Goal: Task Accomplishment & Management: Use online tool/utility

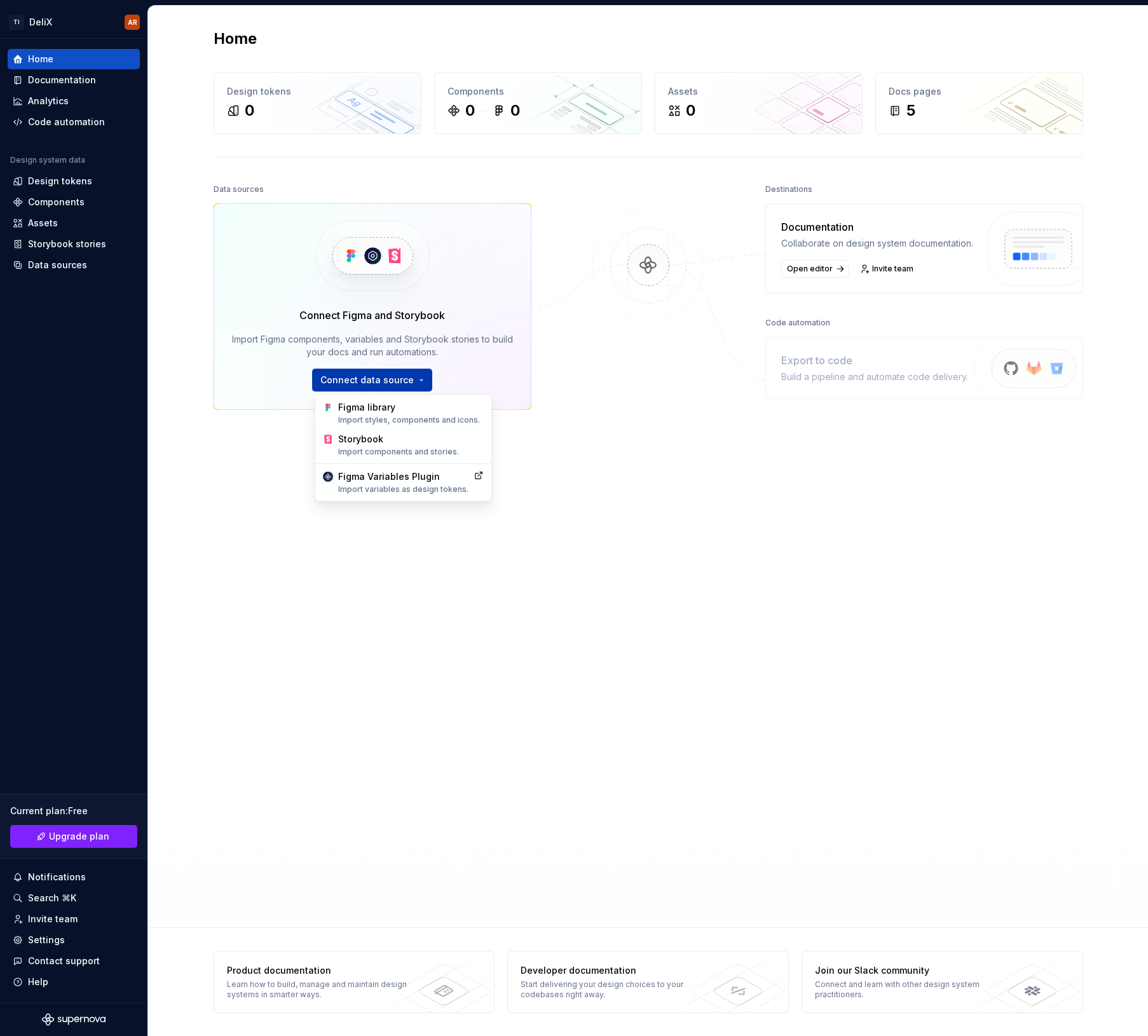
click at [420, 379] on html "TI DeliX AR Home Documentation Analytics Code automation Design system data Des…" at bounding box center [574, 518] width 1148 height 1036
click at [378, 490] on div "Import variables as design tokens." at bounding box center [403, 490] width 130 height 10
click at [246, 464] on div "Data sources Connect Figma and Storybook Import Figma components, variables and…" at bounding box center [372, 491] width 318 height 621
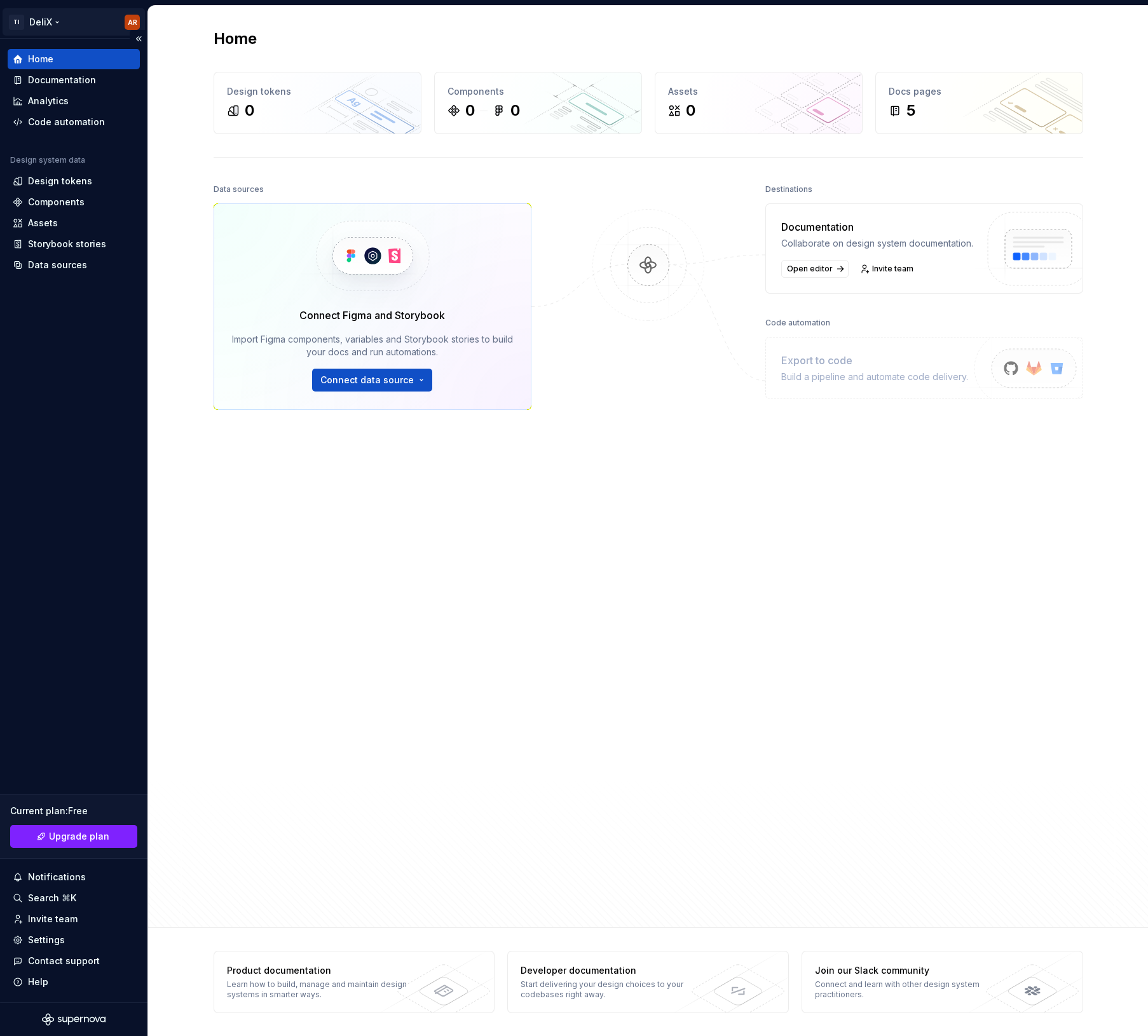
click at [37, 22] on html "TI DeliX AR Home Documentation Analytics Code automation Design system data Des…" at bounding box center [574, 518] width 1148 height 1036
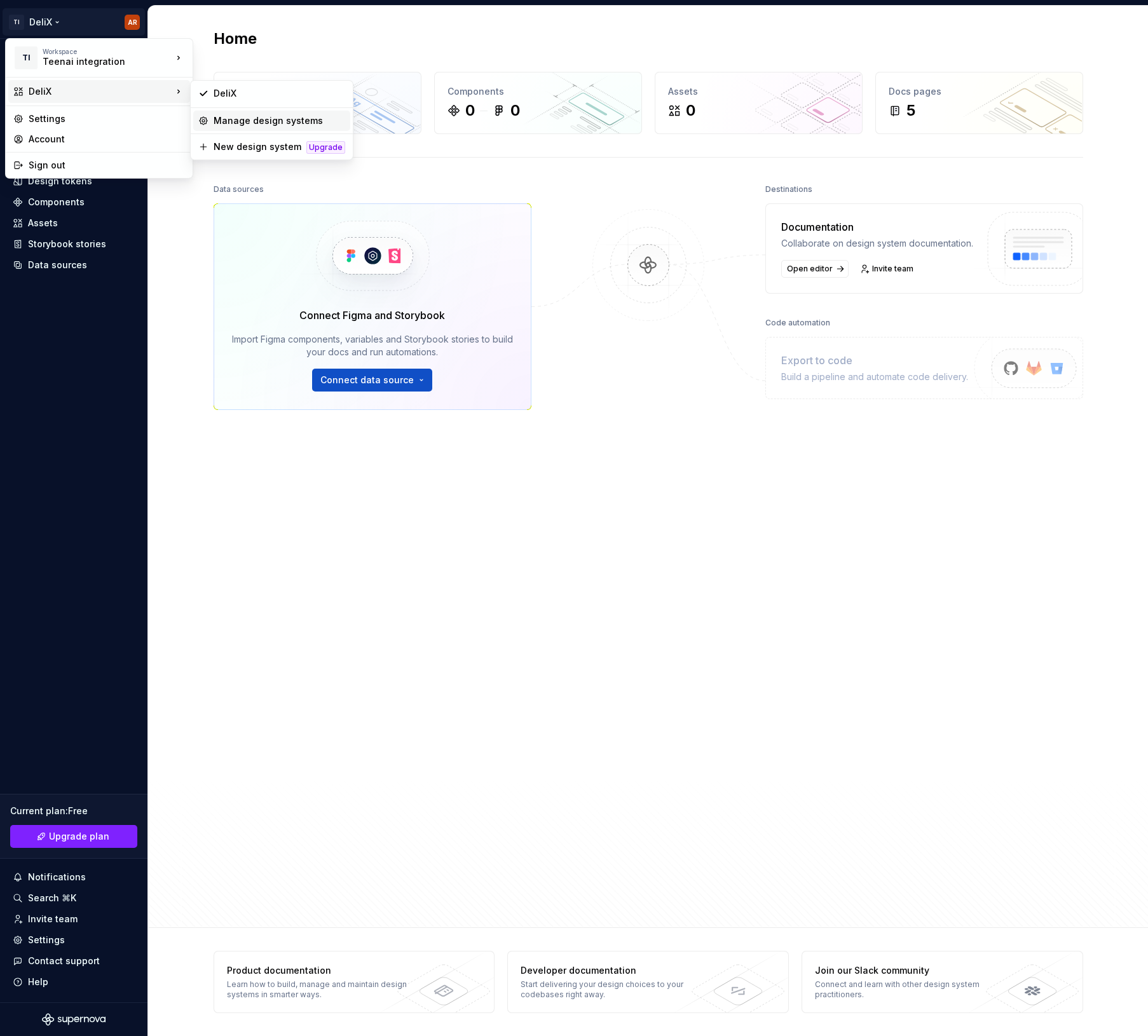
click at [238, 123] on div "Manage design systems" at bounding box center [279, 121] width 132 height 13
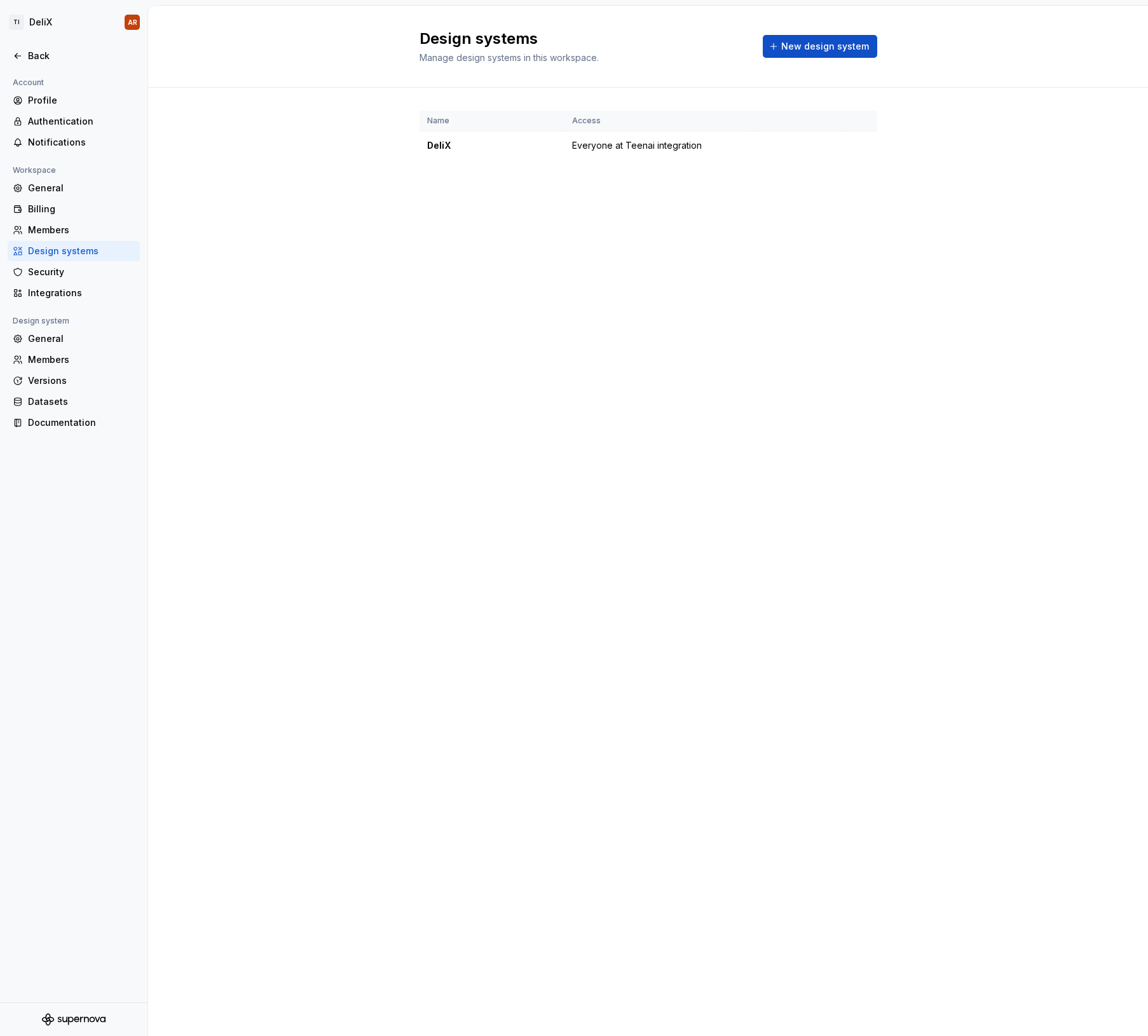
click at [506, 50] on div "Design systems Manage design systems in this workspace." at bounding box center [583, 46] width 328 height 36
click at [593, 144] on span "Everyone at Teenai integration" at bounding box center [637, 145] width 129 height 13
click at [435, 149] on div "DeliX" at bounding box center [492, 145] width 129 height 13
click at [78, 340] on div "General" at bounding box center [82, 339] width 107 height 13
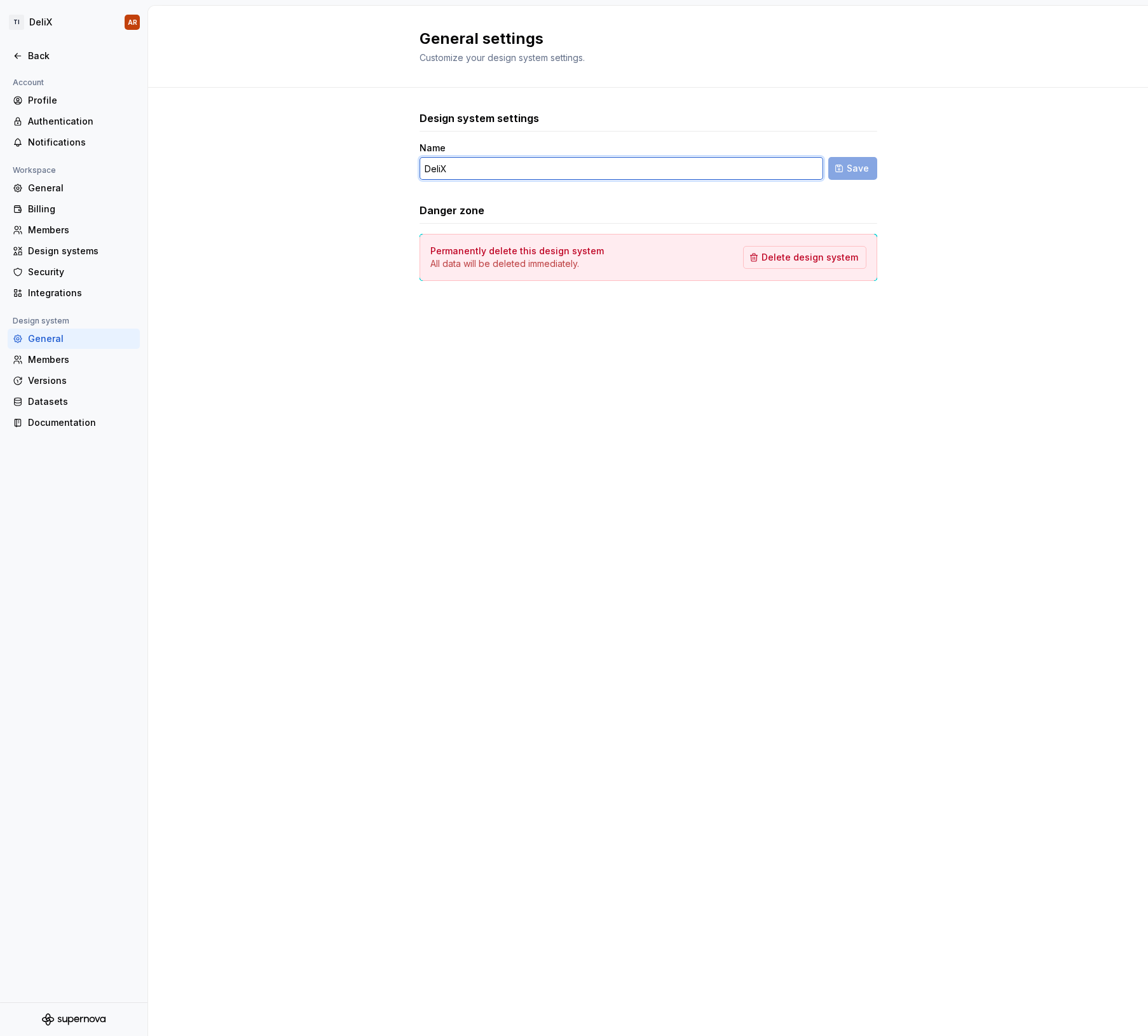
click at [516, 171] on input "DeliX" at bounding box center [621, 168] width 403 height 23
type input "Tfmx"
click at [847, 174] on span "Save" at bounding box center [858, 168] width 22 height 13
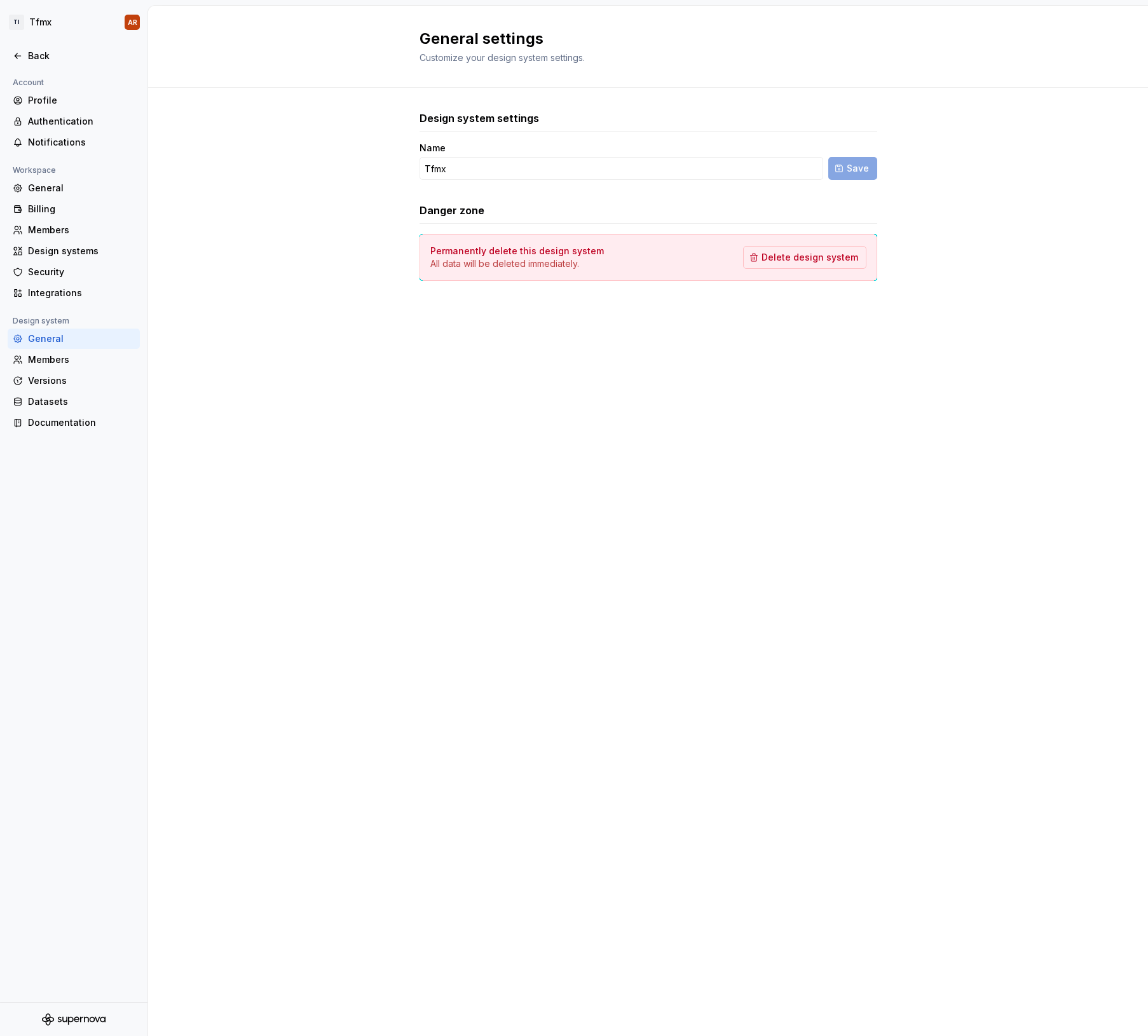
click at [469, 326] on div "Design system settings Name Tfmx Save Danger zone Permanently delete this desig…" at bounding box center [648, 208] width 458 height 242
click at [43, 57] on div "Back" at bounding box center [82, 56] width 107 height 13
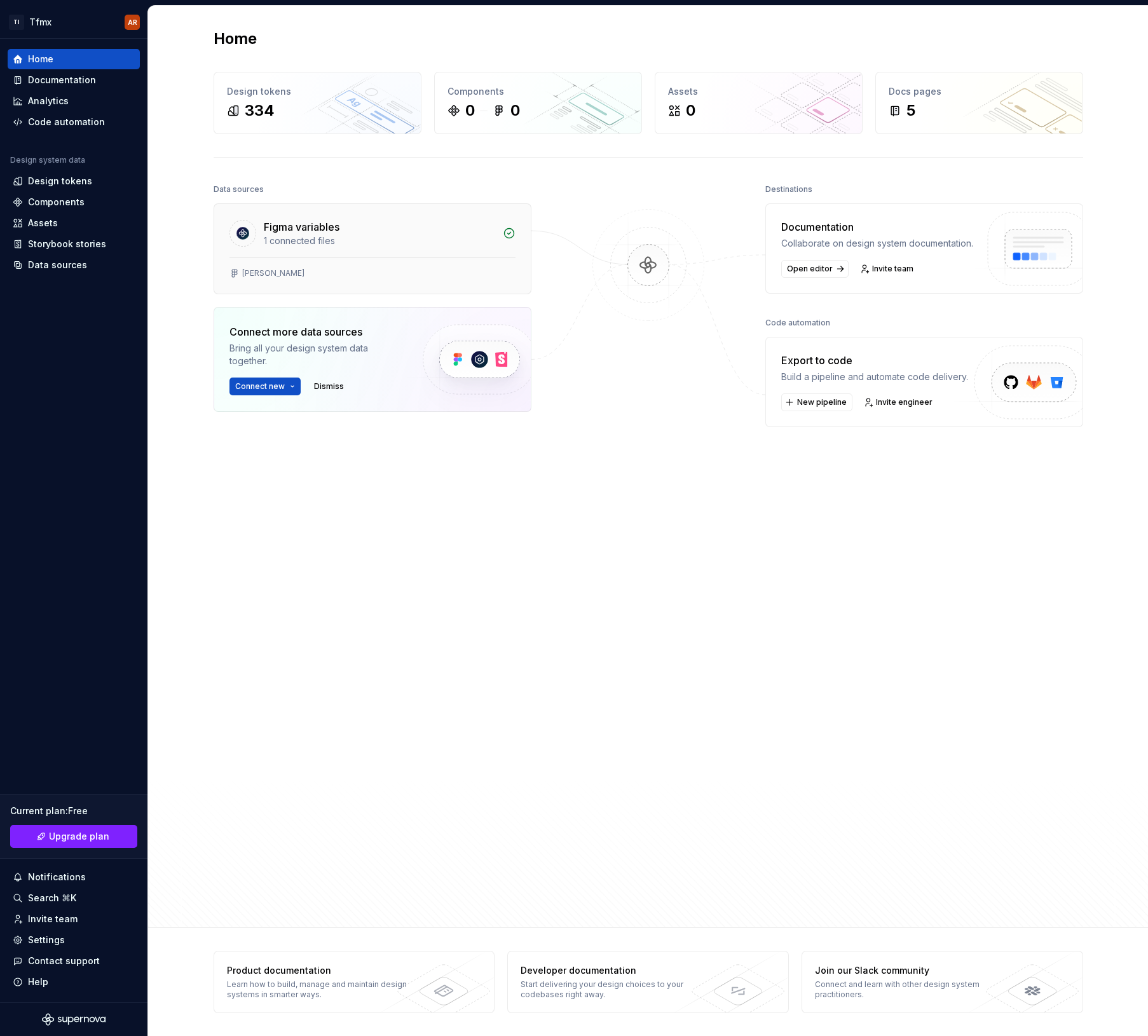
click at [354, 246] on div "1 connected files" at bounding box center [379, 240] width 231 height 13
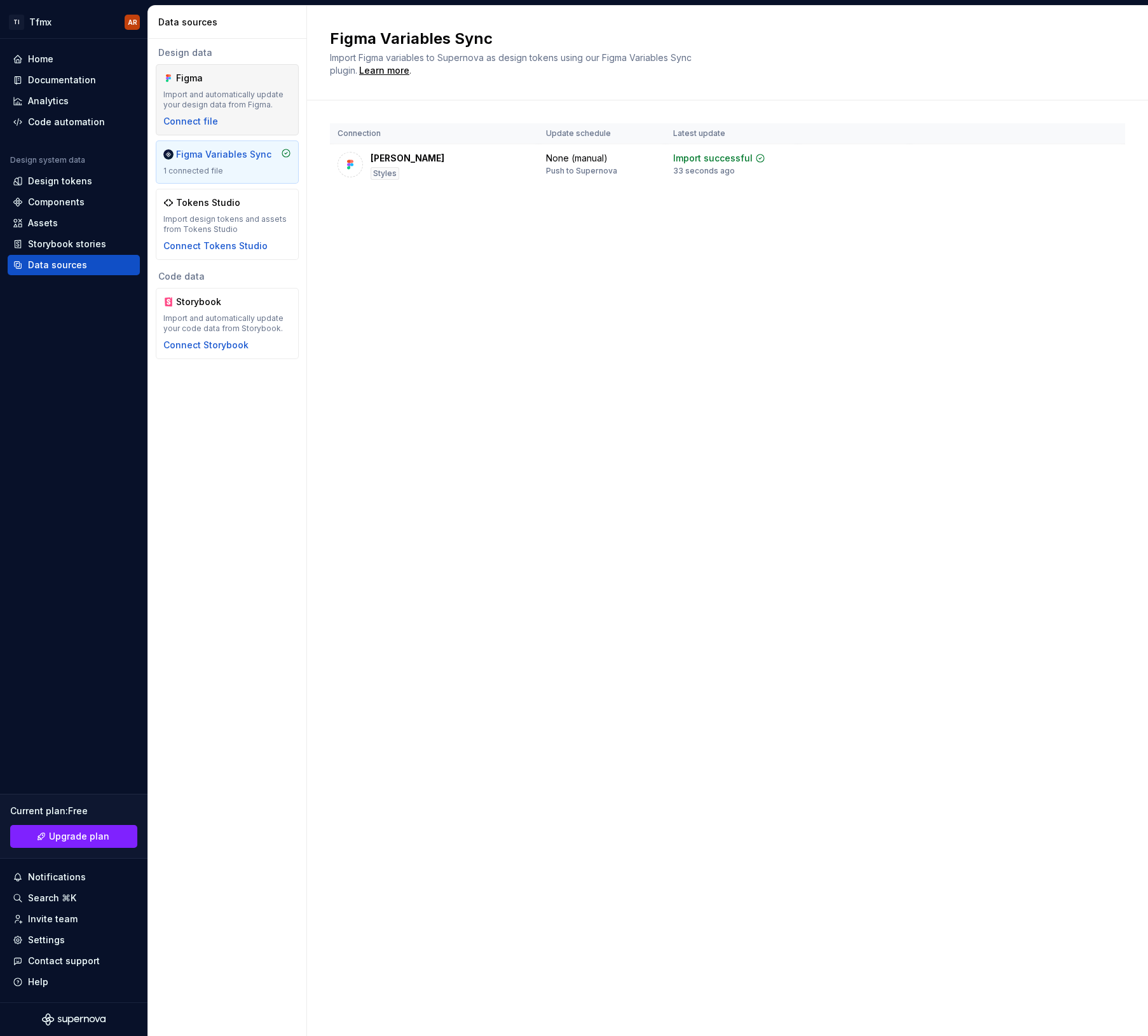
click at [234, 119] on div "Figma Import and automatically update your design data from Figma. Connect file" at bounding box center [228, 100] width 128 height 56
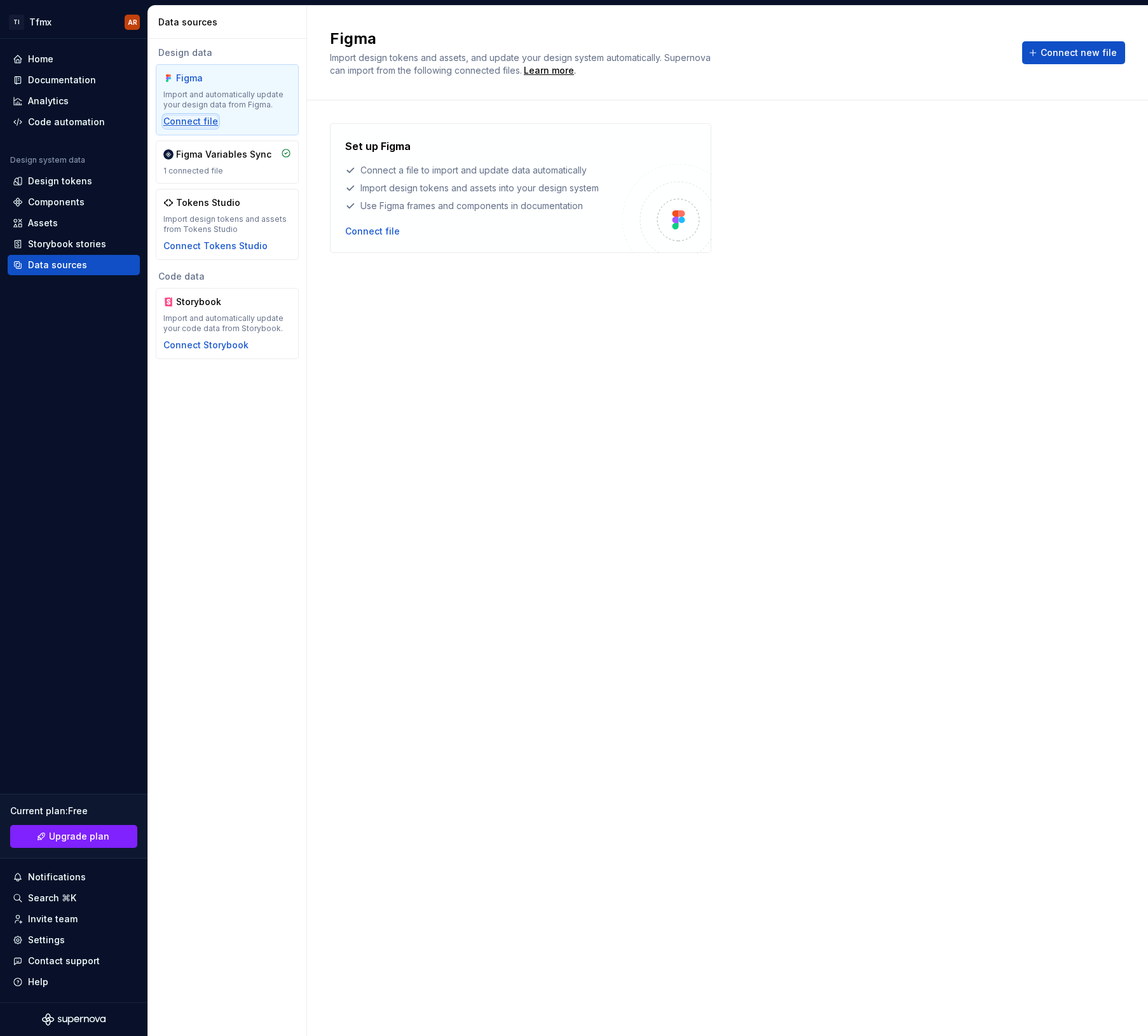
click at [185, 126] on div "Connect file" at bounding box center [190, 121] width 54 height 13
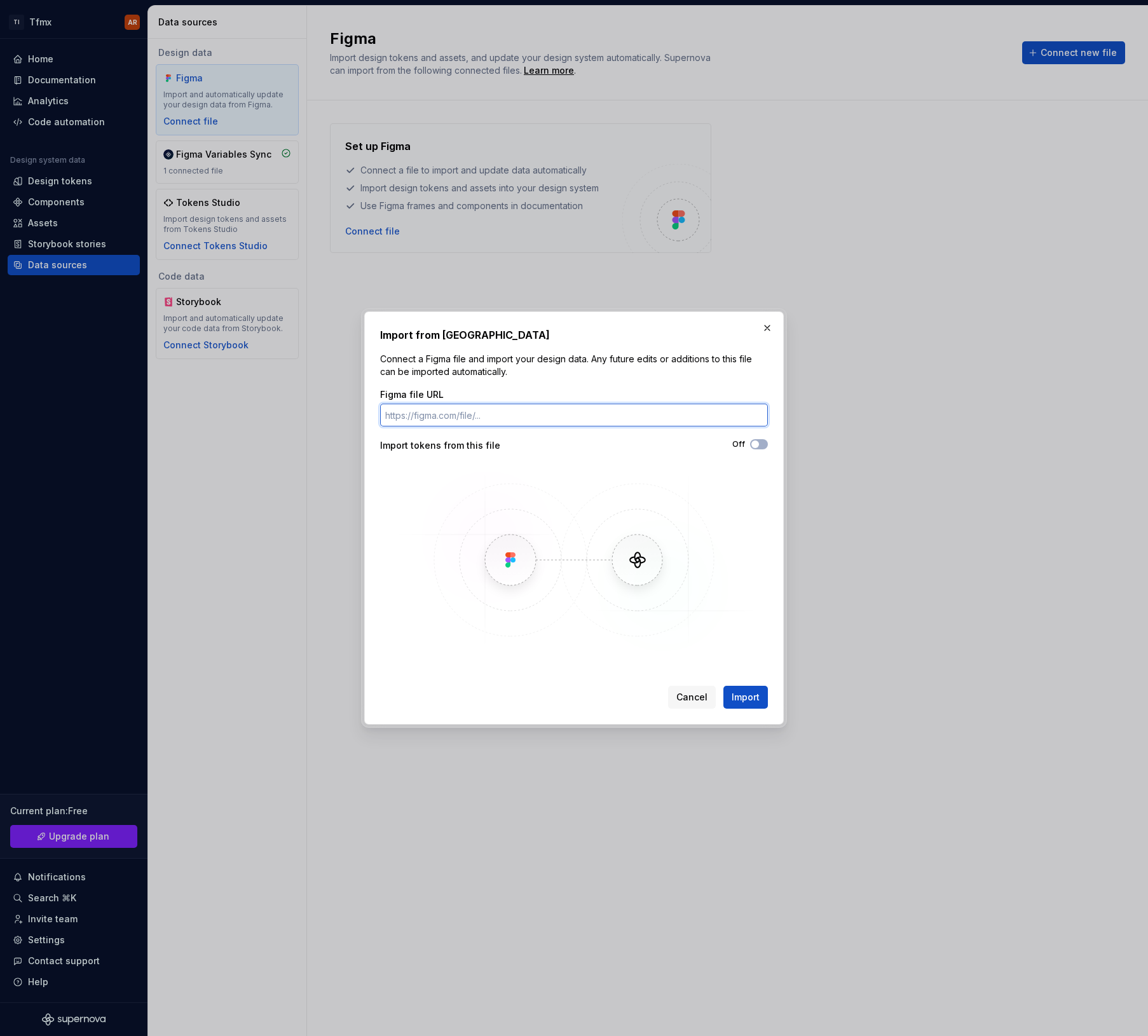
paste input "[URL][DOMAIN_NAME][PERSON_NAME]"
type input "[URL][DOMAIN_NAME][PERSON_NAME]"
click at [687, 700] on span "Cancel" at bounding box center [692, 697] width 31 height 13
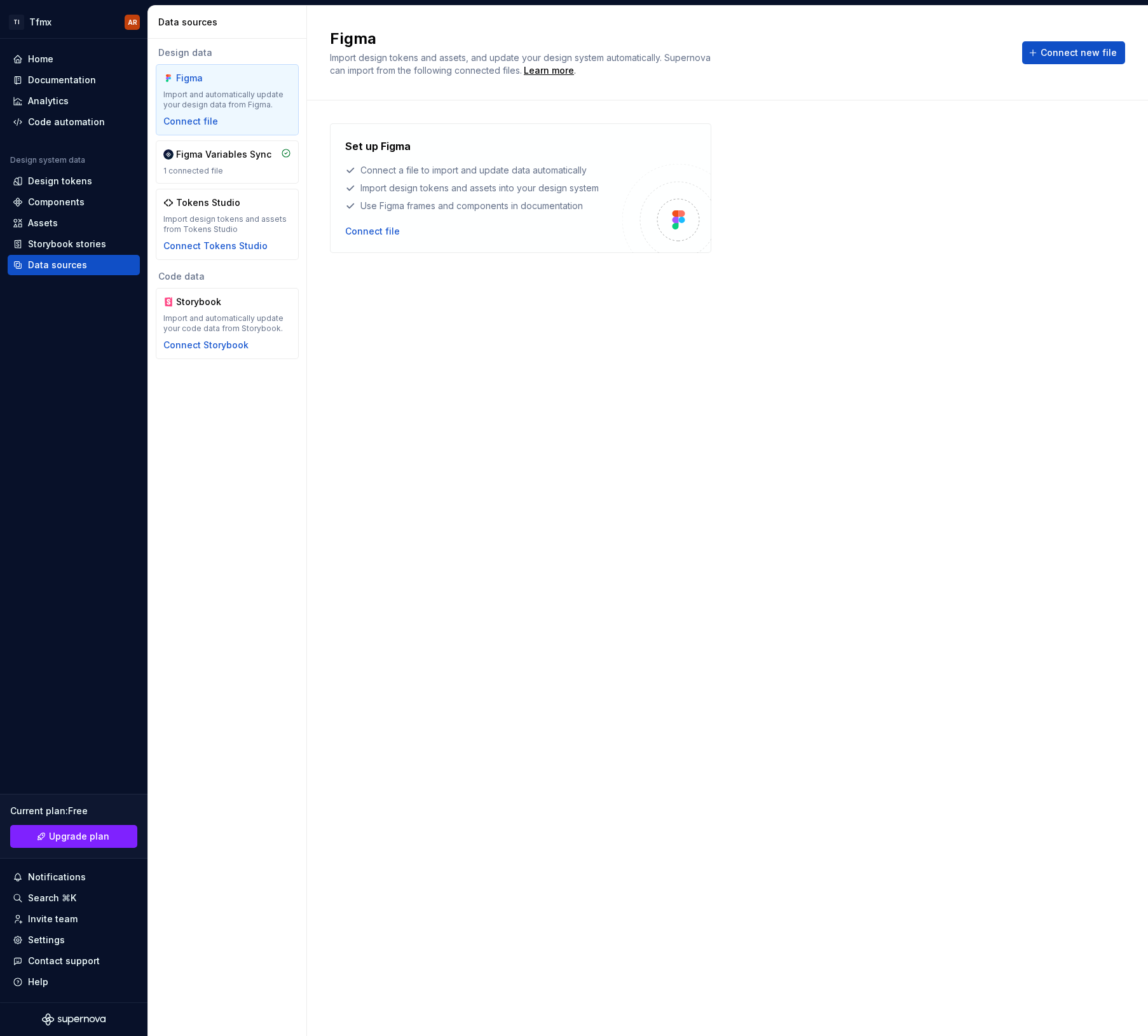
click at [542, 456] on div "Set up Figma Connect a file to import and update data automatically Import desi…" at bounding box center [727, 556] width 795 height 865
click at [381, 233] on div "Connect file" at bounding box center [372, 231] width 54 height 13
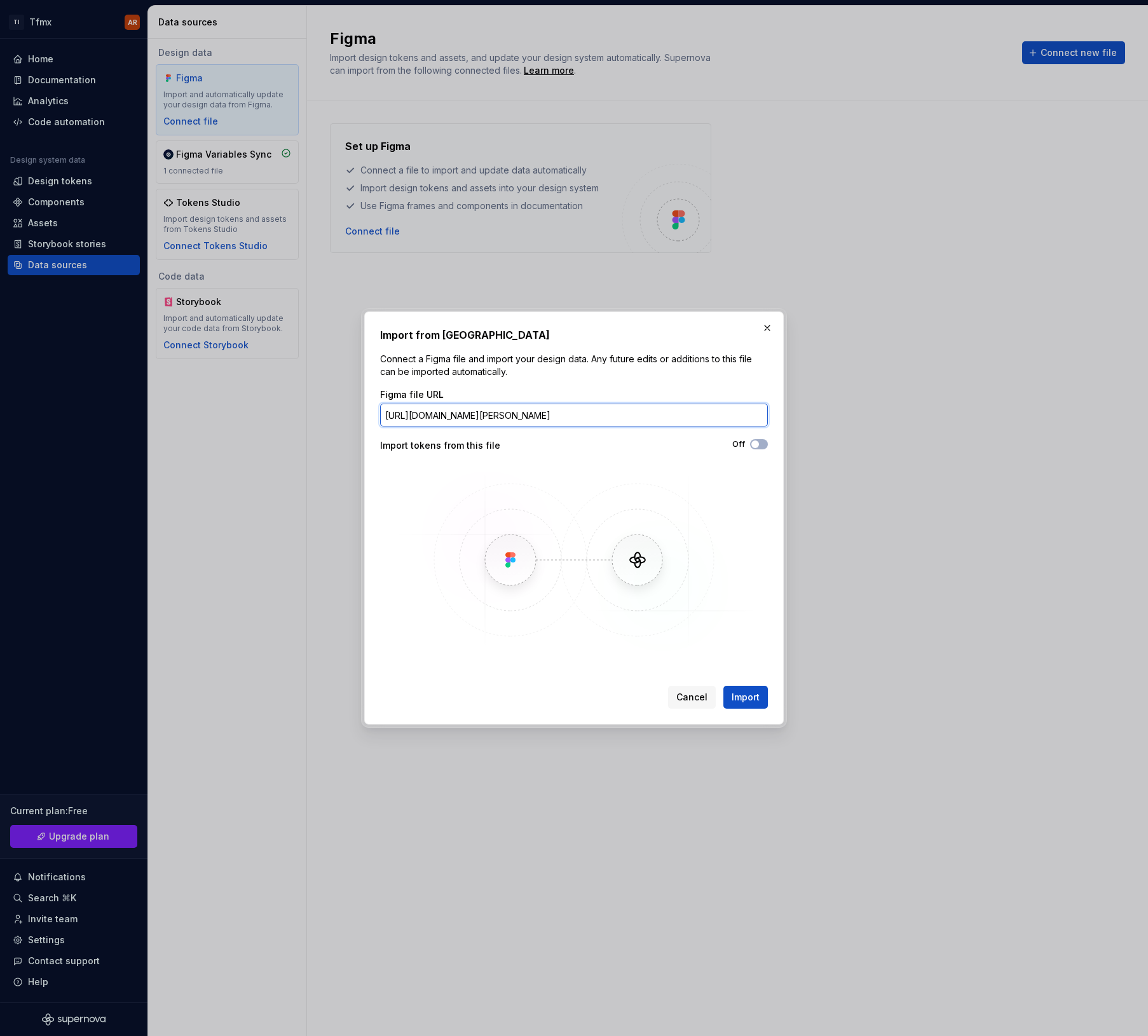
click at [691, 418] on input "[URL][DOMAIN_NAME][PERSON_NAME]" at bounding box center [574, 415] width 388 height 23
paste input "node-id=17-1334&t=KLvuxMunQOc9jWaL-1"
type input "[URL][DOMAIN_NAME][PERSON_NAME]"
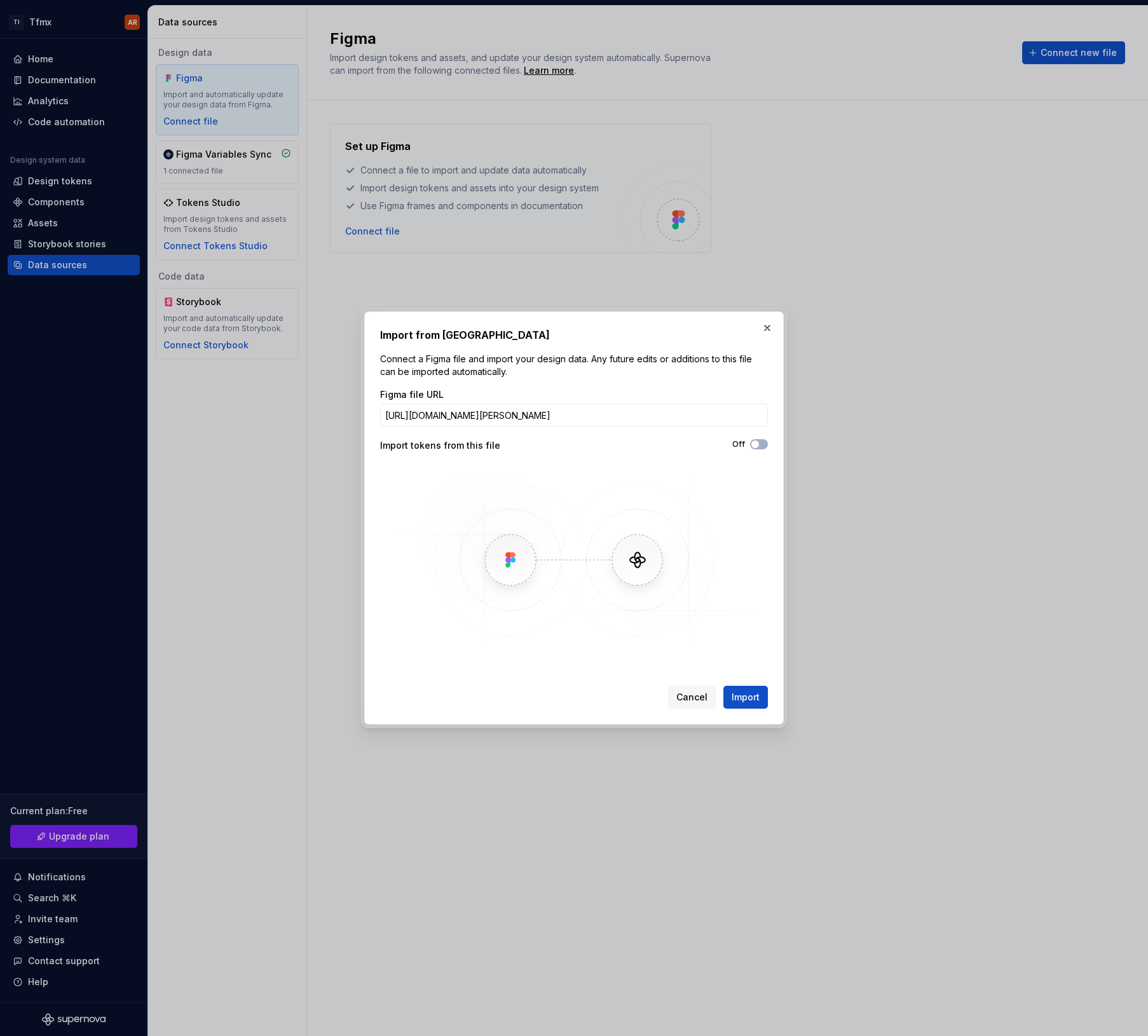
click at [716, 470] on img at bounding box center [574, 560] width 368 height 191
click at [755, 444] on span "button" at bounding box center [755, 444] width 7 height 7
click at [765, 700] on button "Import" at bounding box center [745, 697] width 45 height 23
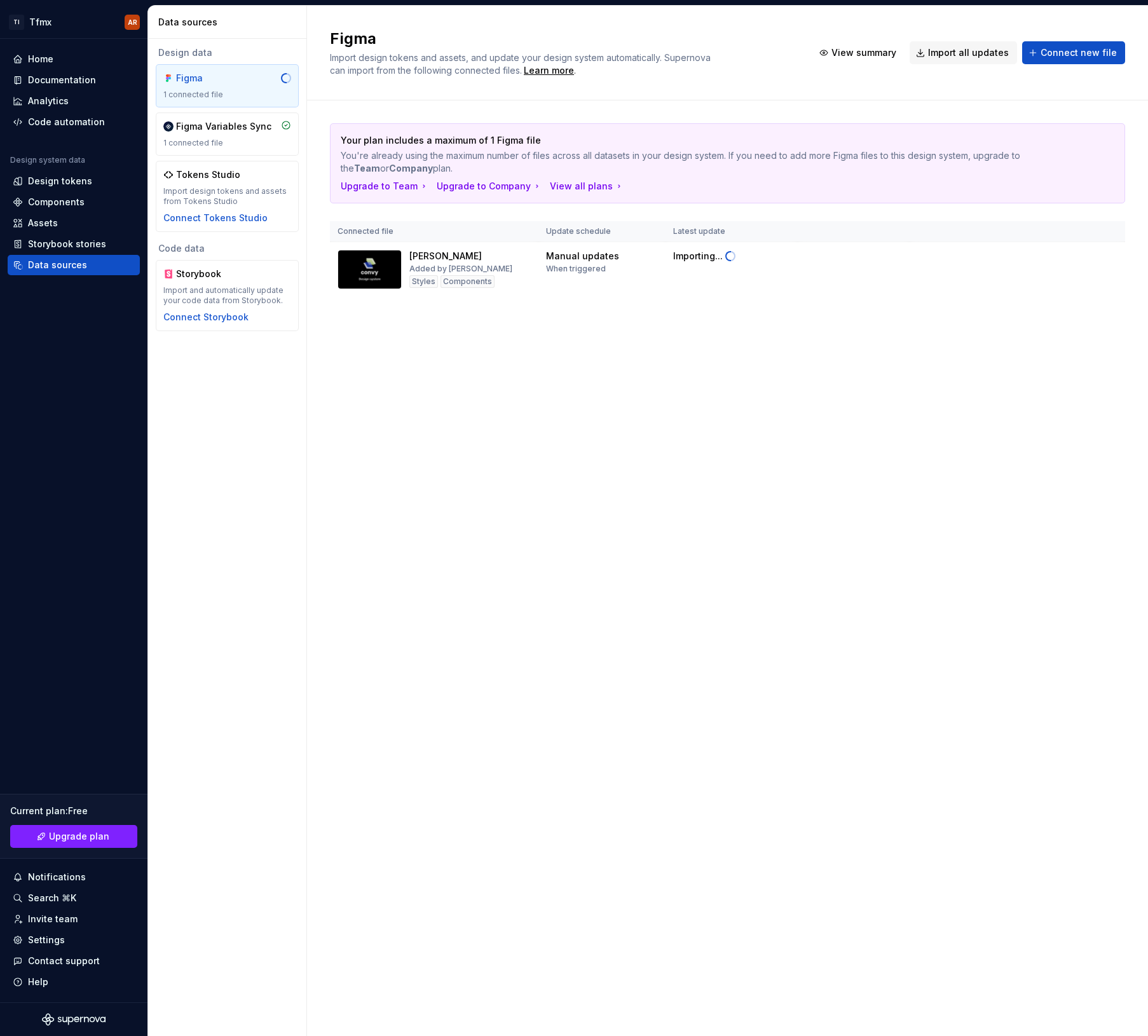
click at [480, 403] on div "Figma Import design tokens and assets, and update your design system automatica…" at bounding box center [728, 521] width 841 height 1031
click at [387, 279] on img at bounding box center [370, 269] width 64 height 39
click at [447, 375] on div "Figma Import design tokens and assets, and update your design system automatica…" at bounding box center [728, 521] width 841 height 1031
click at [65, 188] on div "Design tokens" at bounding box center [74, 181] width 132 height 20
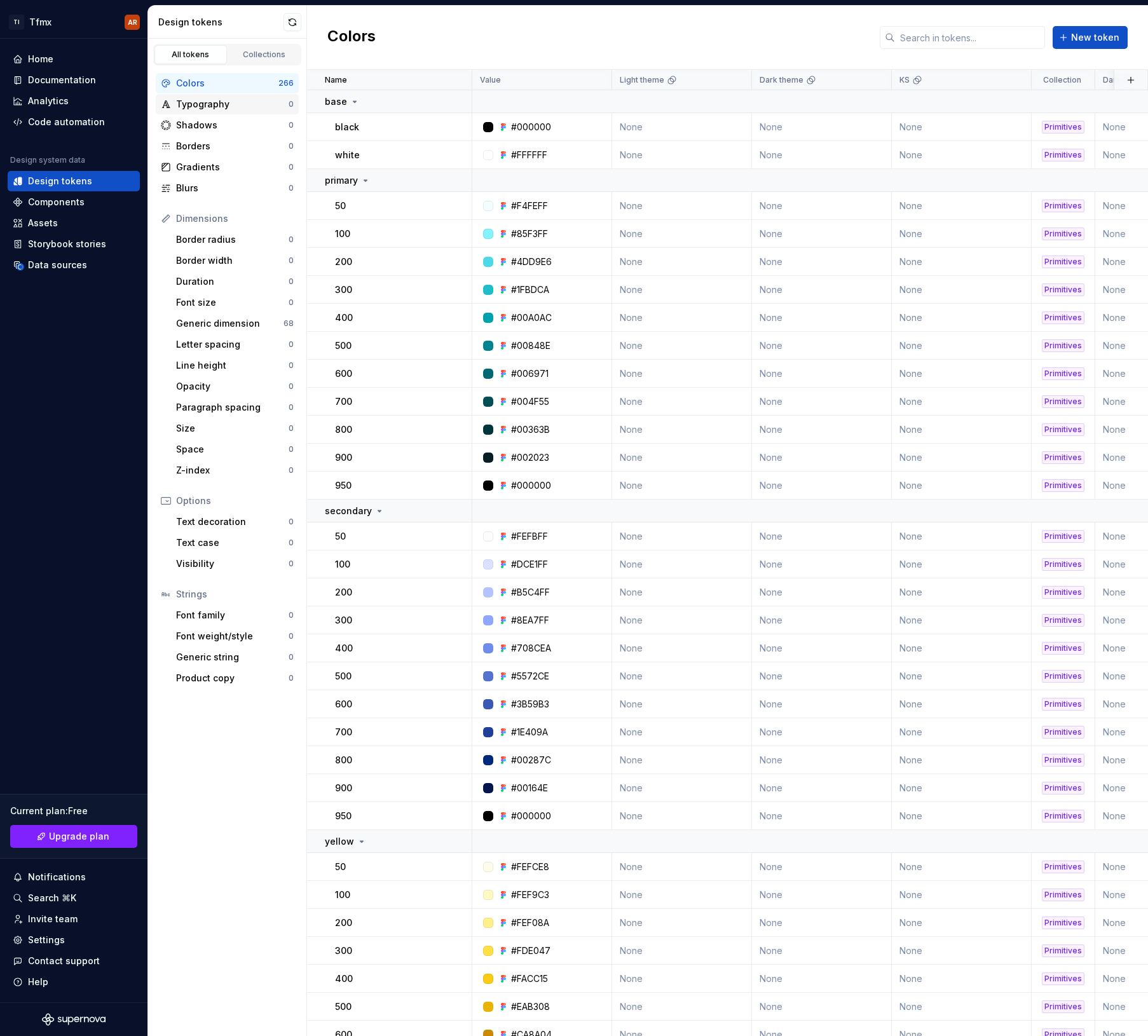
click at [219, 107] on div "Typography" at bounding box center [232, 104] width 112 height 13
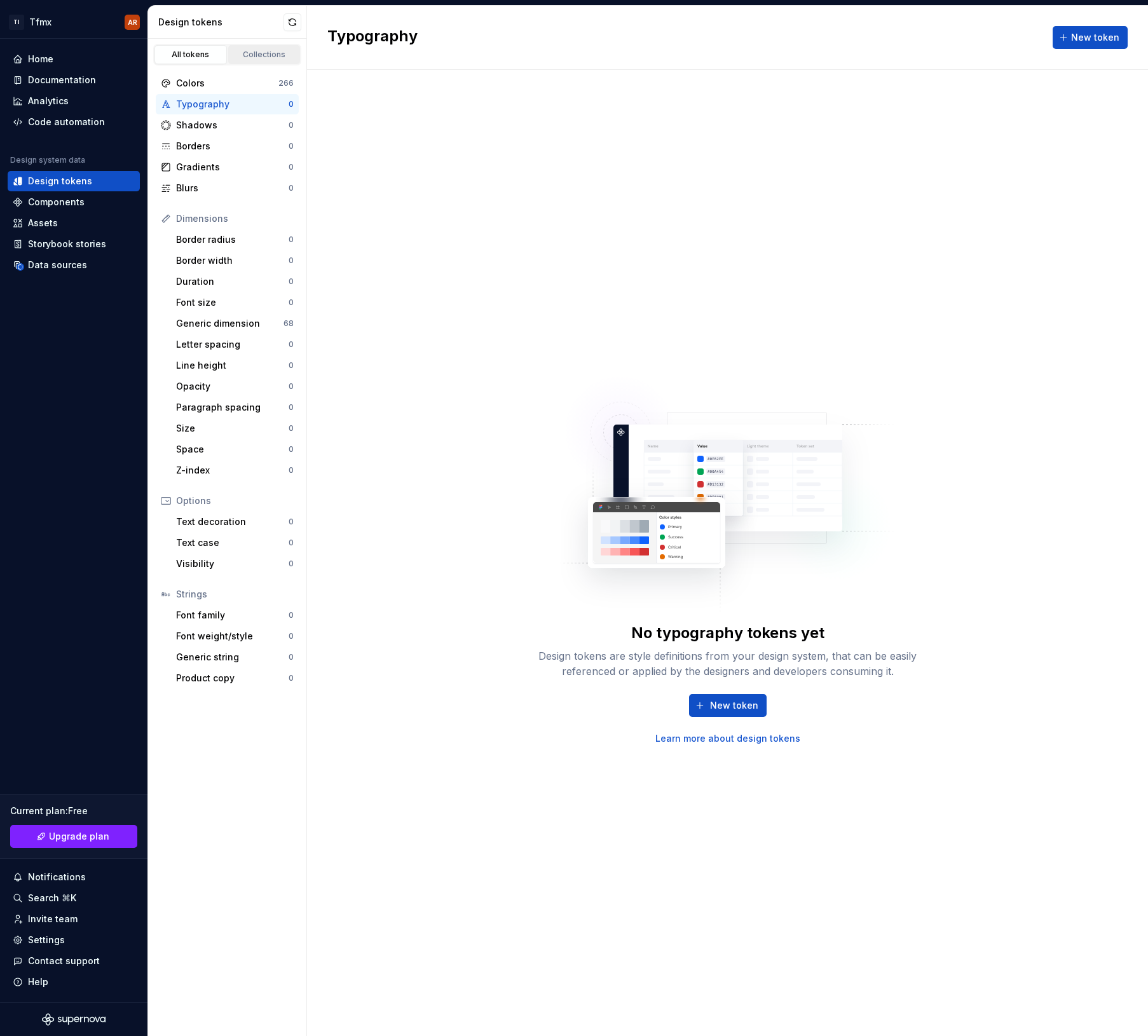
click at [242, 63] on link "Collections" at bounding box center [264, 55] width 72 height 19
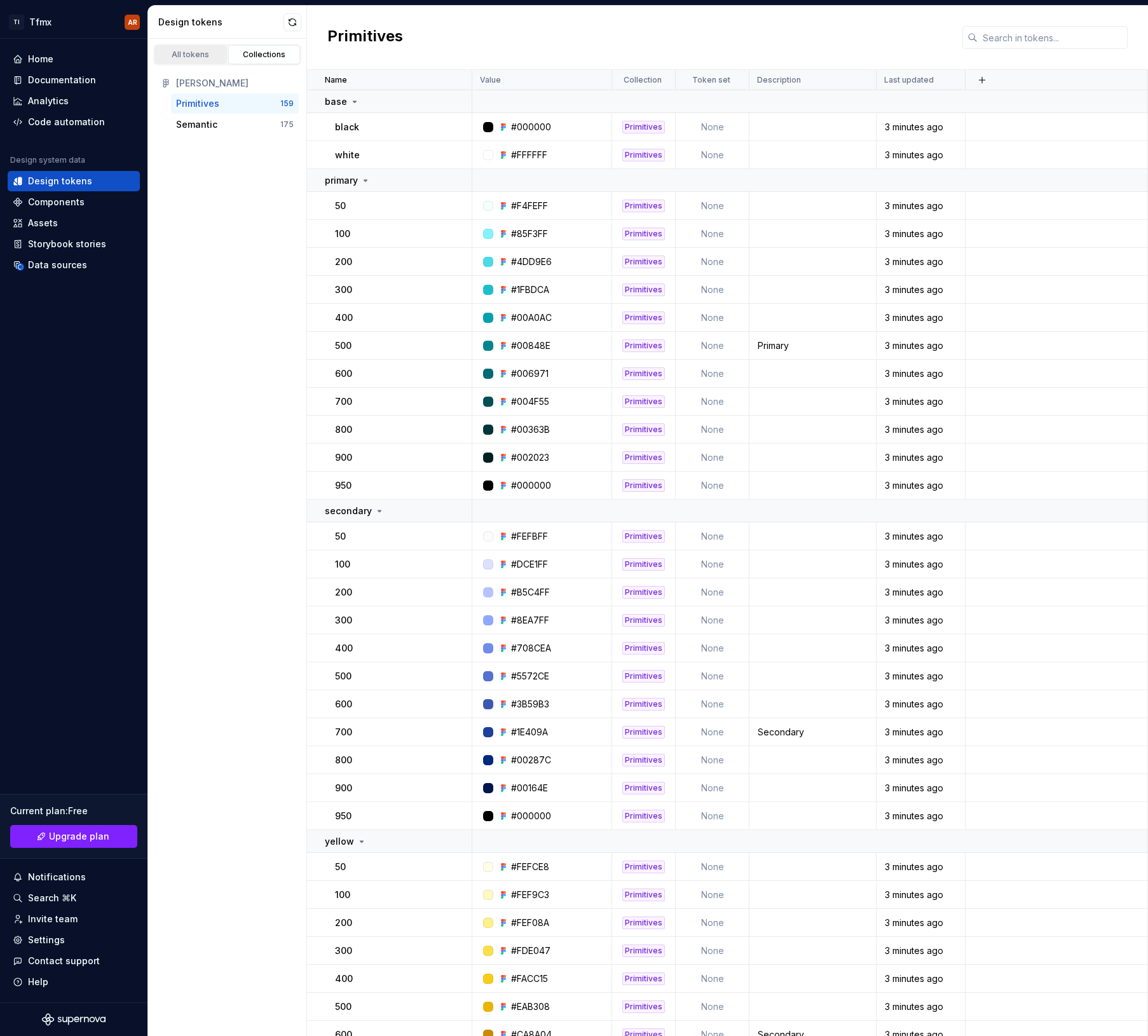
click at [186, 59] on div "All tokens" at bounding box center [190, 55] width 63 height 10
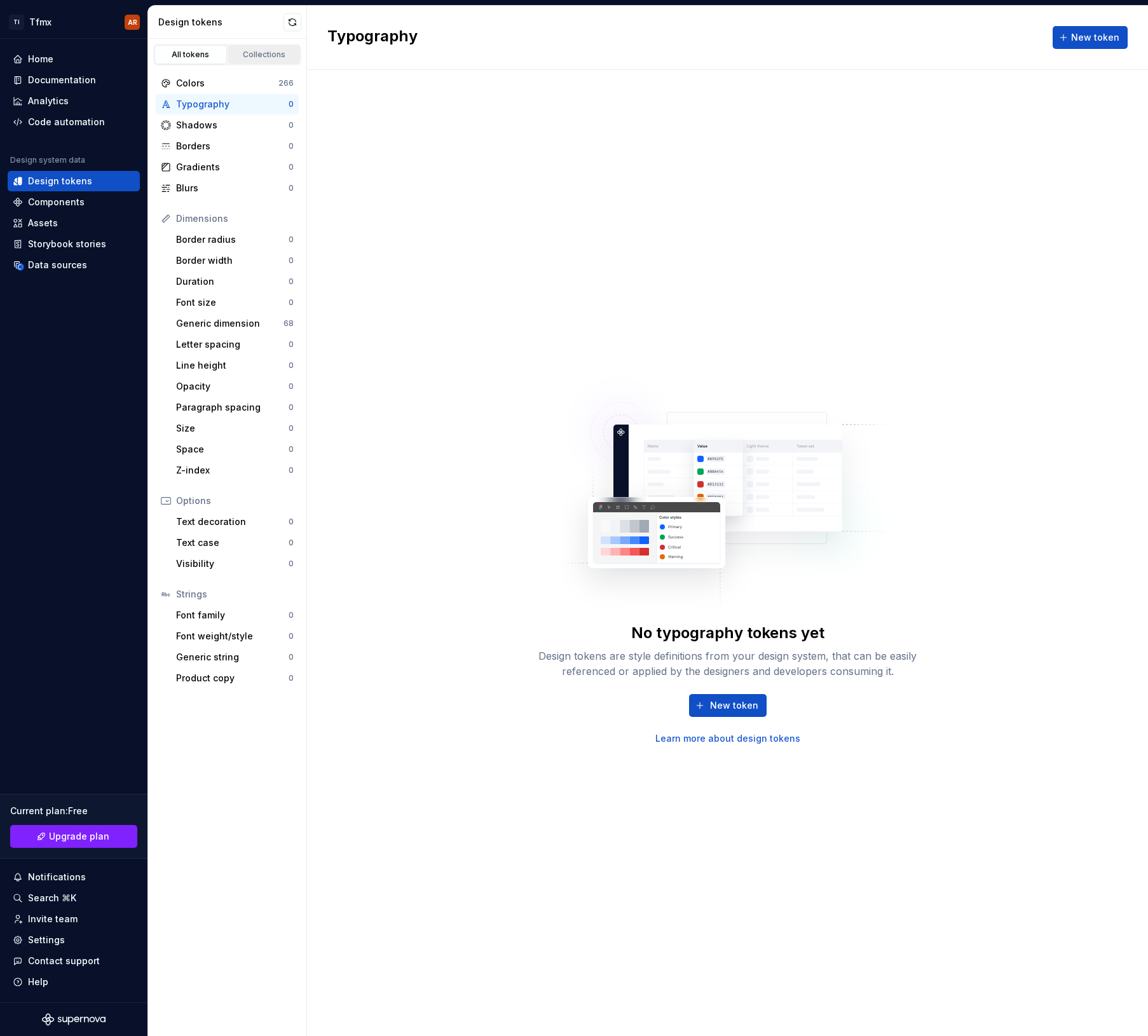
click at [272, 50] on div "Collections" at bounding box center [264, 55] width 63 height 10
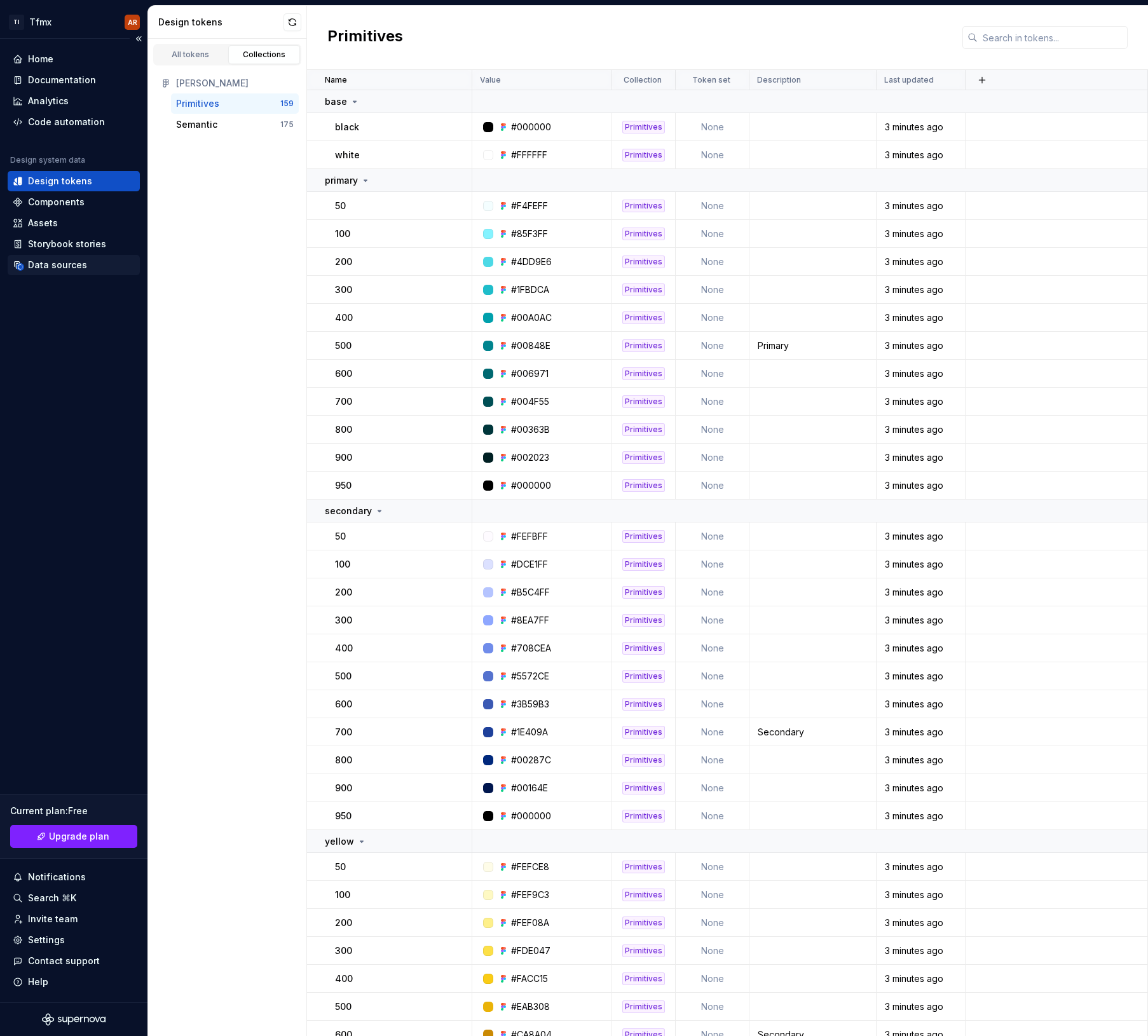
click at [43, 262] on div "Data sources" at bounding box center [57, 265] width 59 height 13
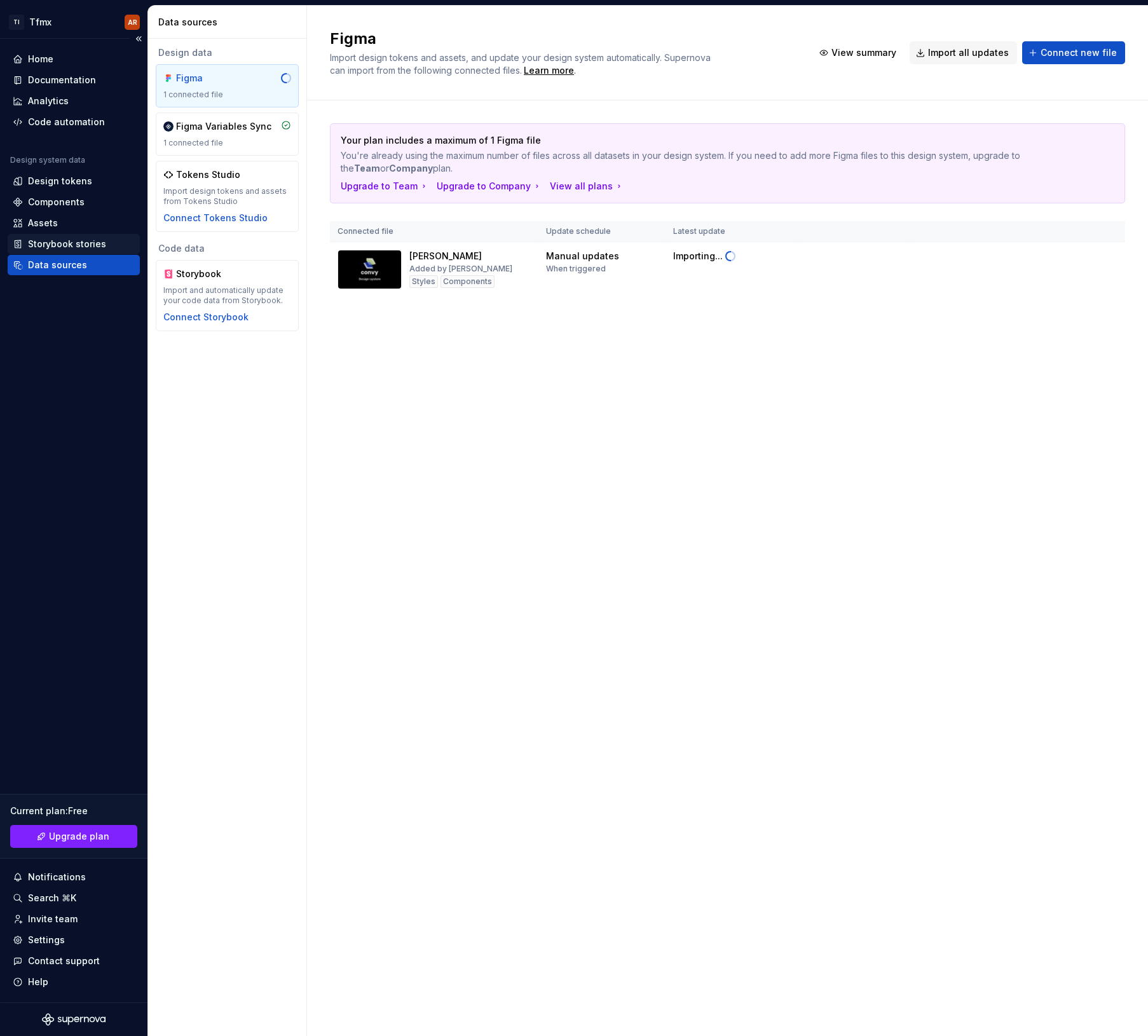
click at [74, 251] on div "Storybook stories" at bounding box center [74, 243] width 132 height 20
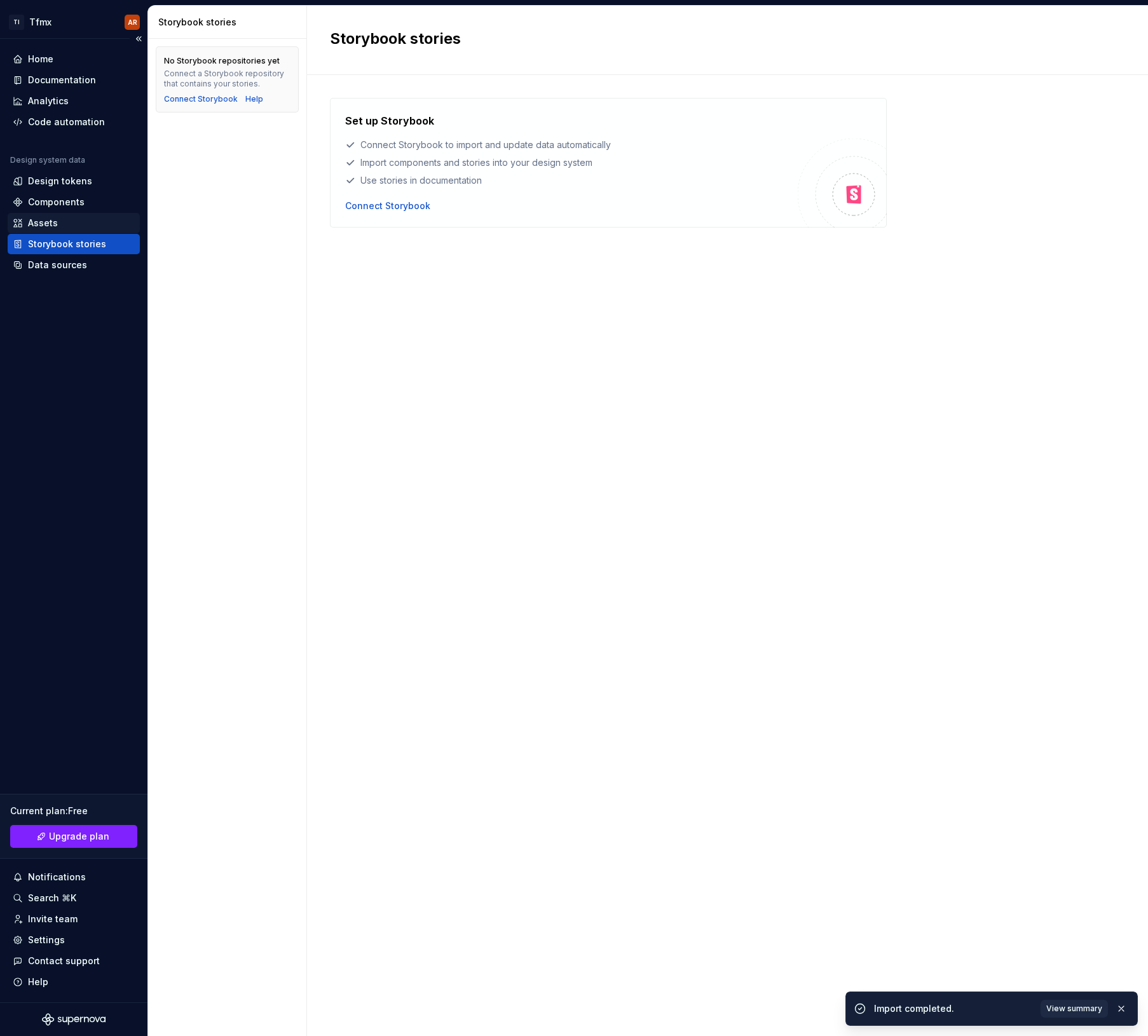
click at [72, 226] on div "Assets" at bounding box center [74, 223] width 122 height 13
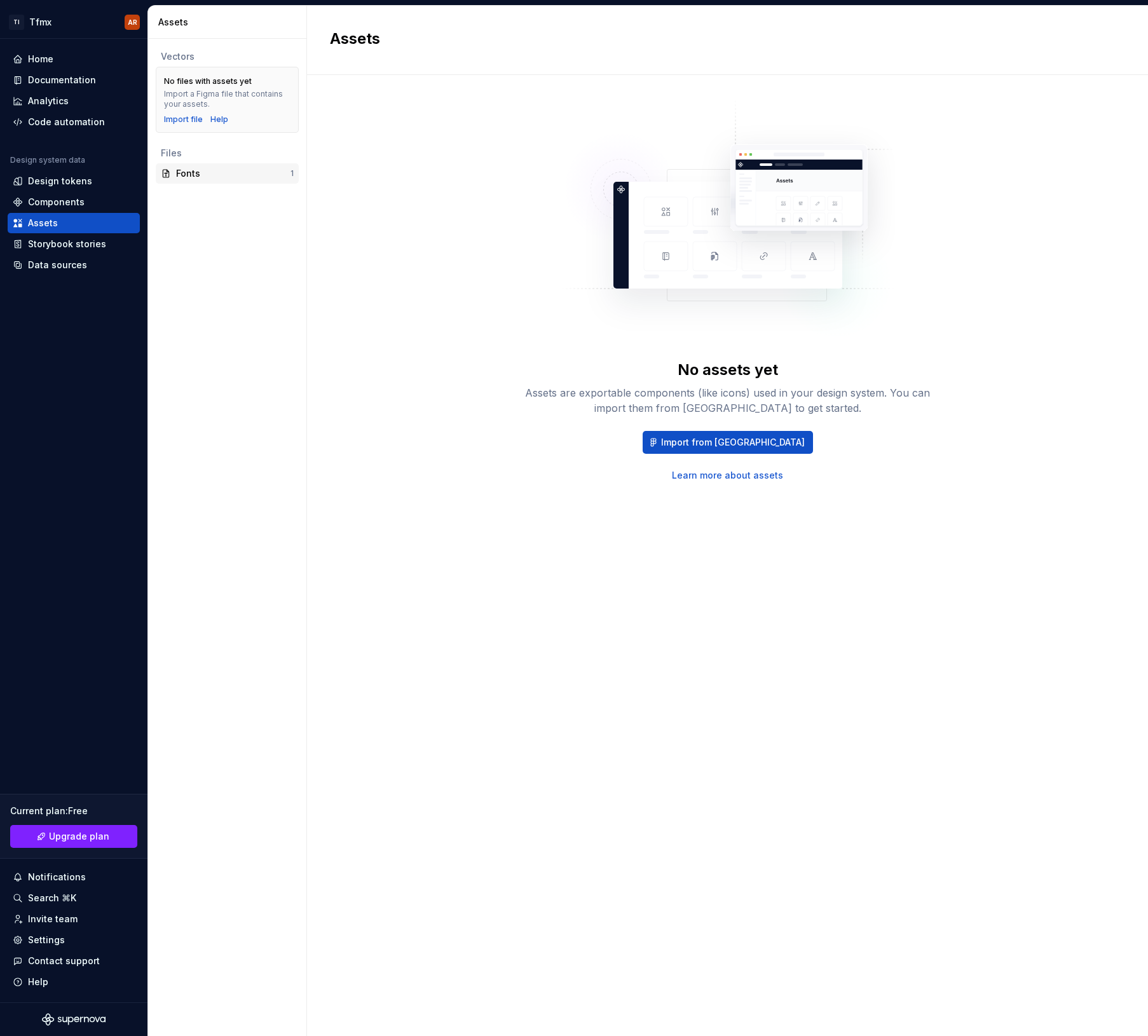
click at [211, 174] on div "Fonts" at bounding box center [234, 173] width 115 height 13
click at [725, 425] on div "No assets yet Assets are exportable components (like icons) used in your design…" at bounding box center [728, 421] width 407 height 122
click at [726, 433] on button "Import from [GEOGRAPHIC_DATA]" at bounding box center [728, 442] width 170 height 23
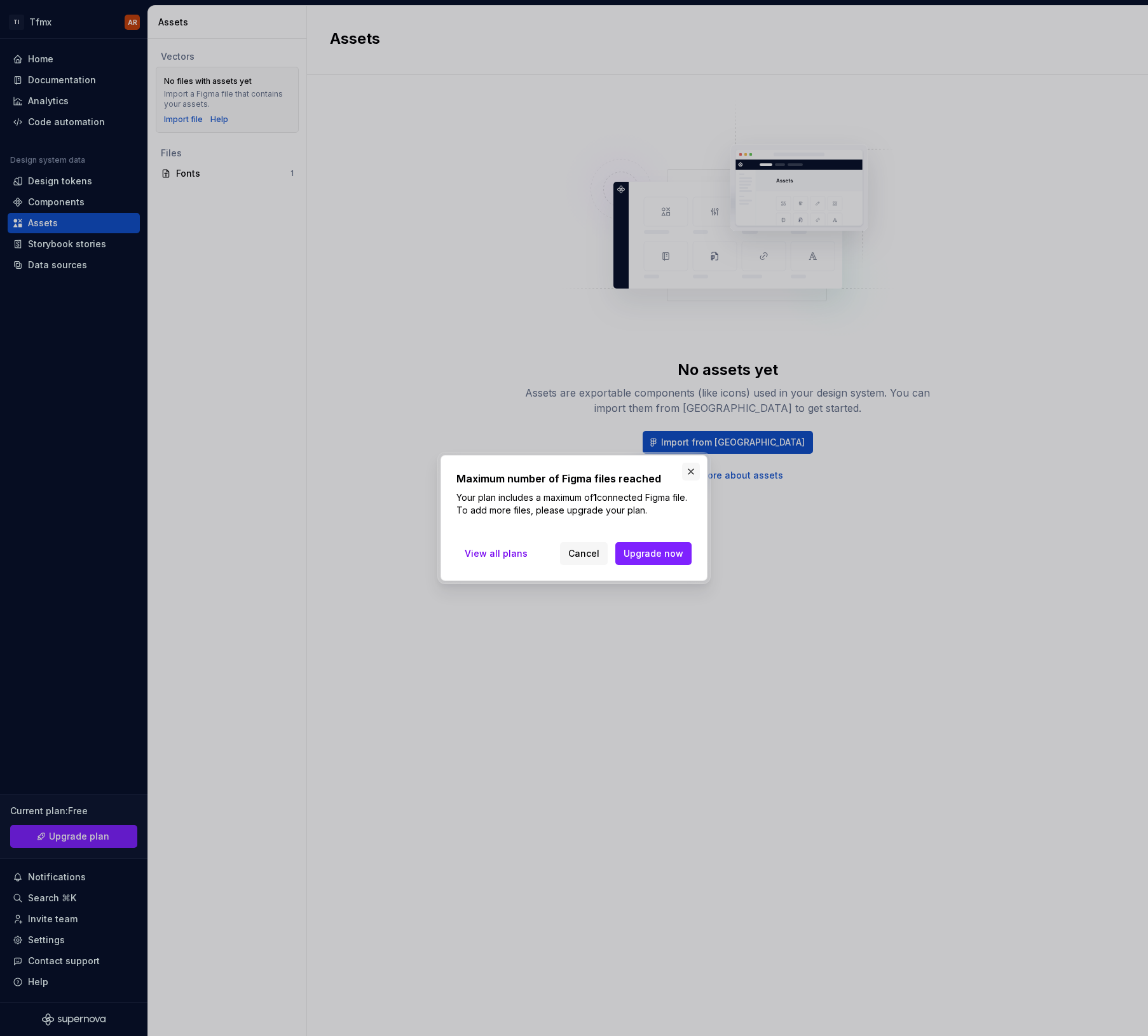
click at [691, 470] on button "button" at bounding box center [691, 472] width 18 height 18
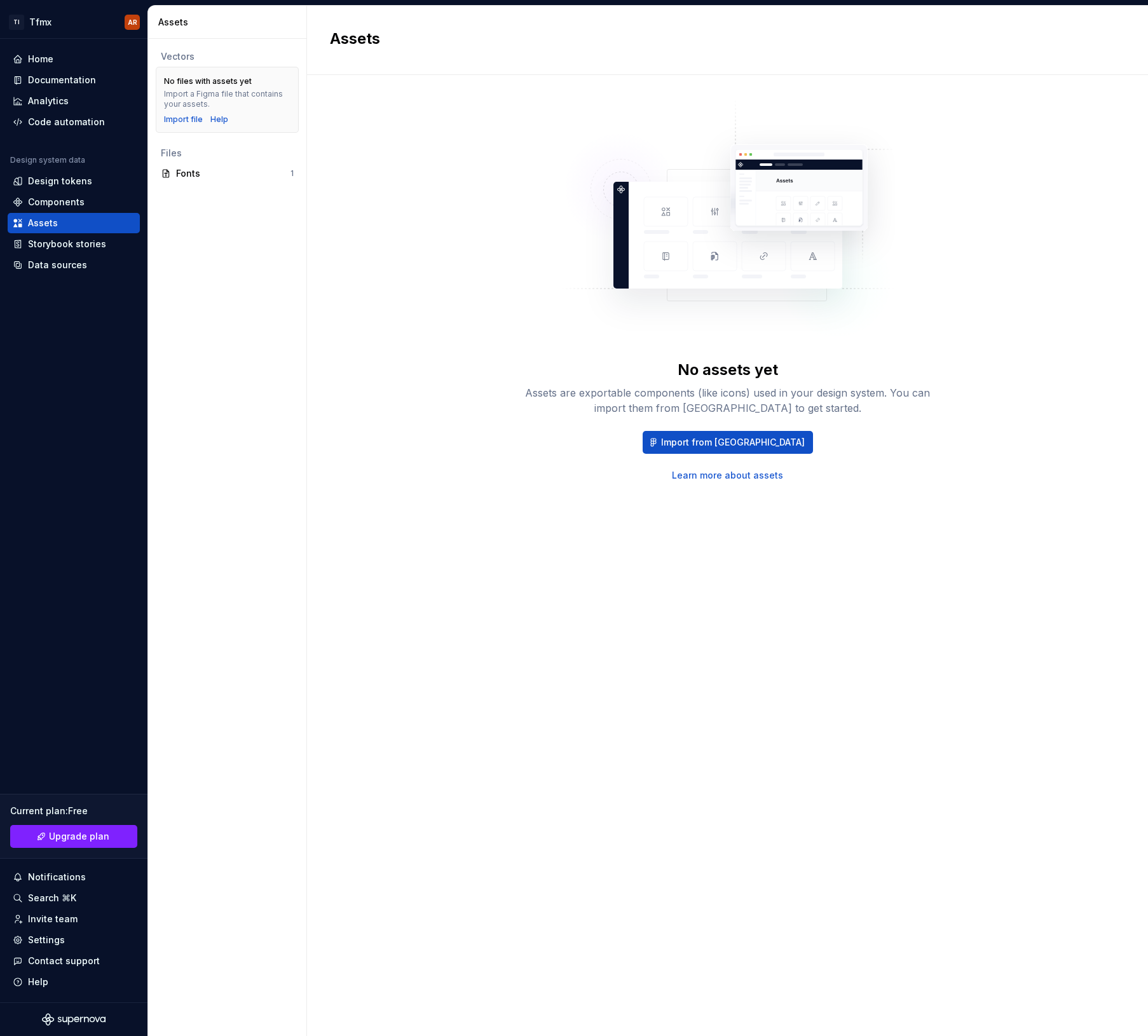
click at [428, 309] on div "No assets yet Assets are exportable components (like icons) used in your design…" at bounding box center [727, 290] width 795 height 384
click at [82, 199] on div "Components" at bounding box center [74, 202] width 122 height 13
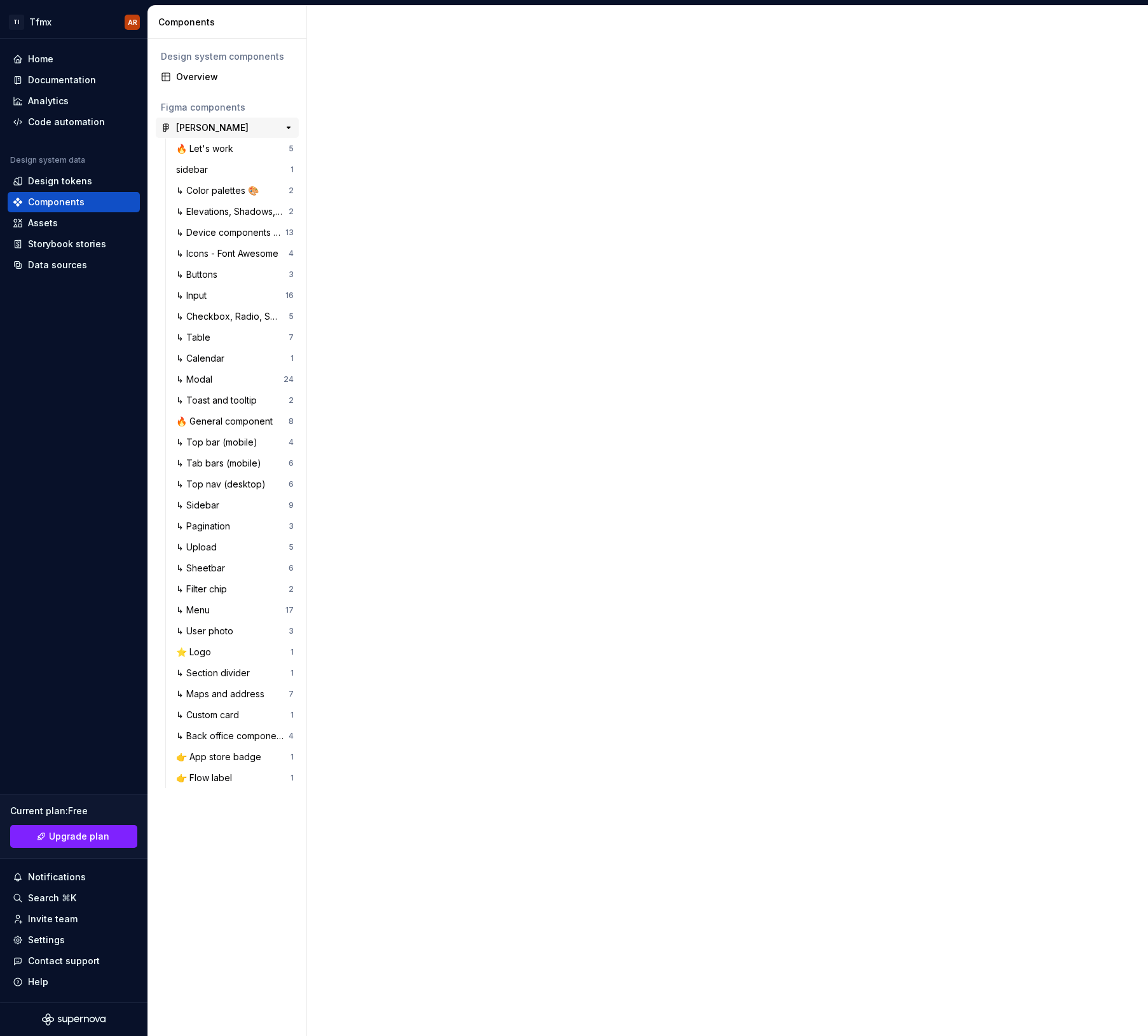
click at [232, 132] on div "[PERSON_NAME]" at bounding box center [223, 127] width 94 height 13
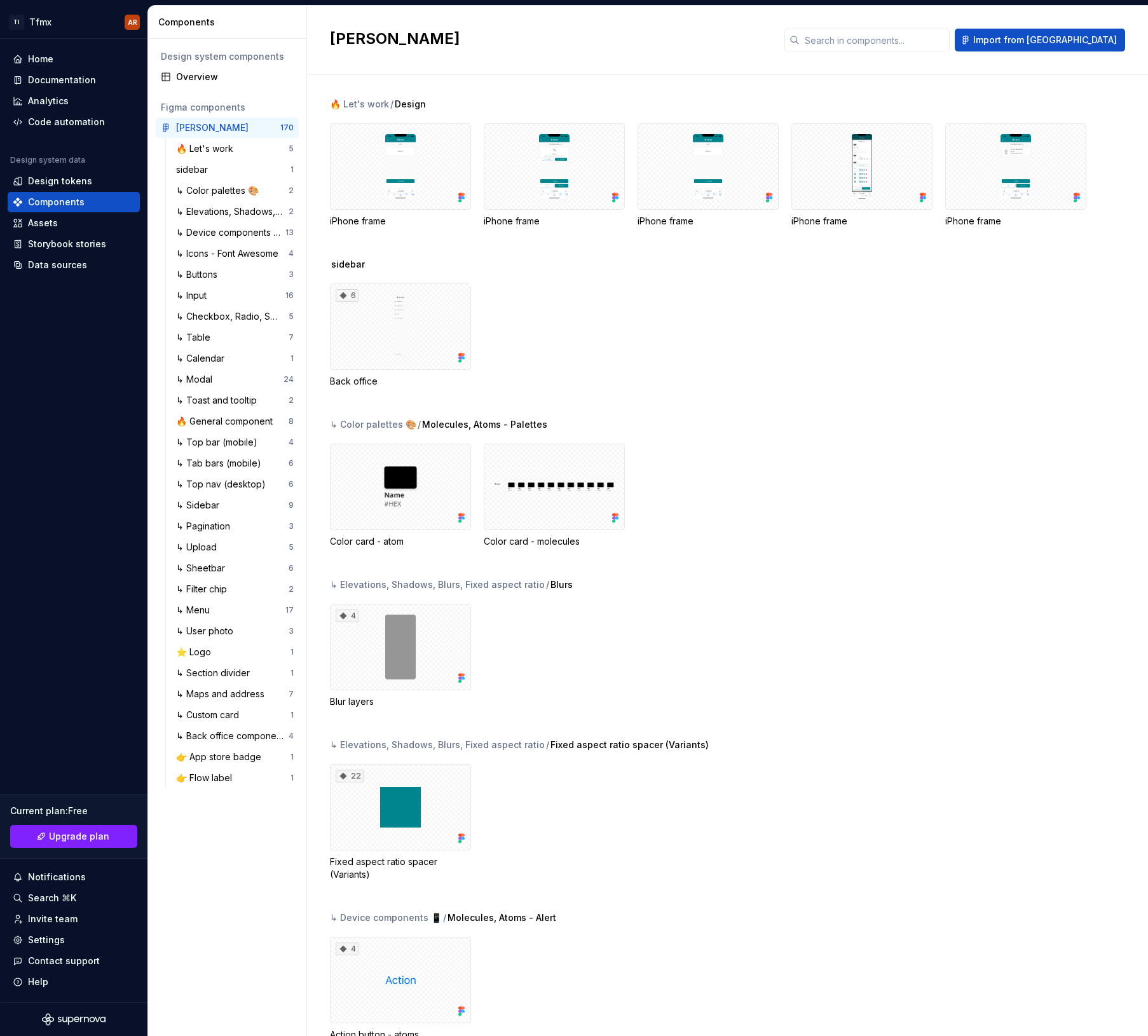
click at [768, 397] on div "sidebar 6 Back office" at bounding box center [738, 338] width 818 height 160
click at [68, 116] on div "Code automation" at bounding box center [66, 121] width 77 height 13
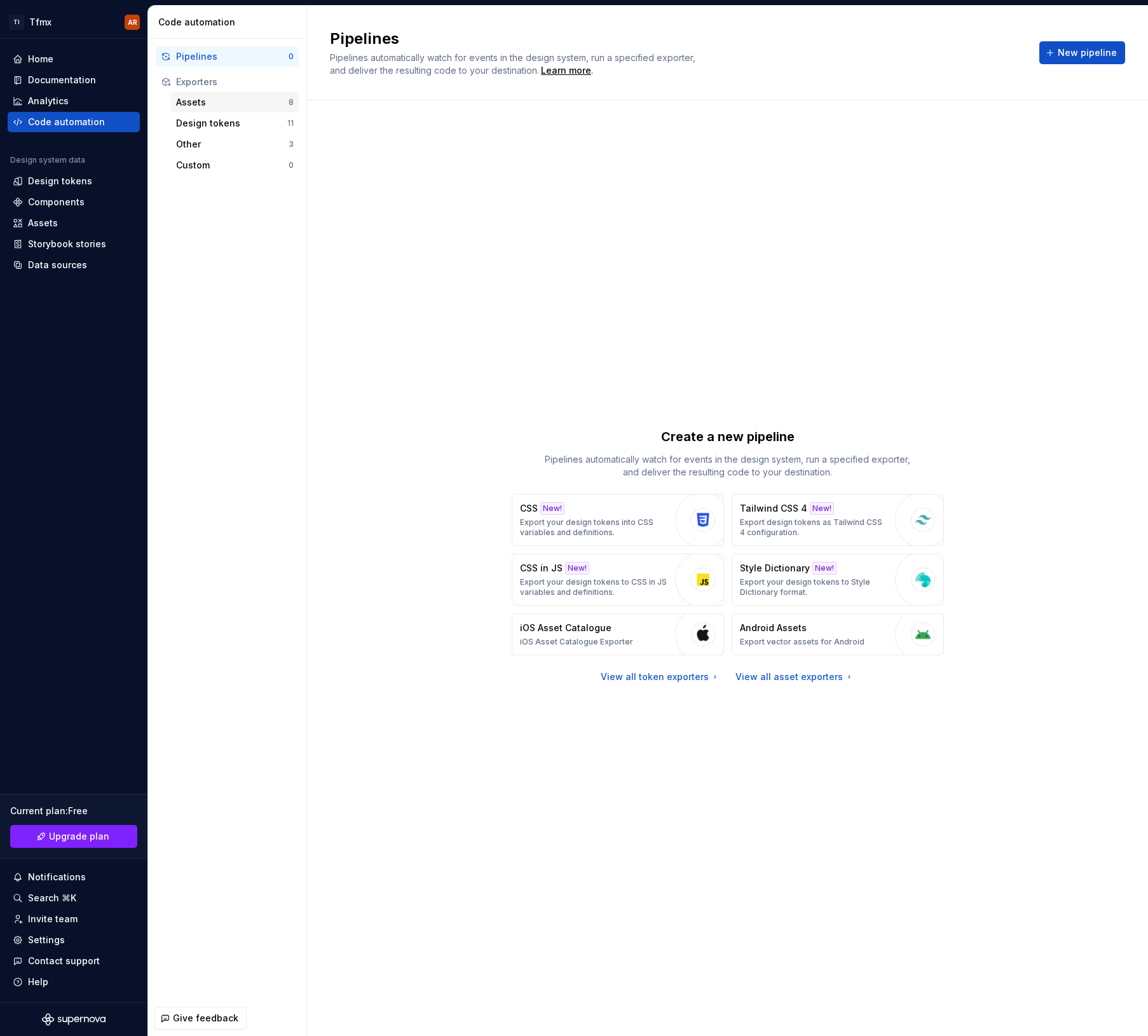
click at [208, 107] on div "Assets" at bounding box center [232, 102] width 112 height 13
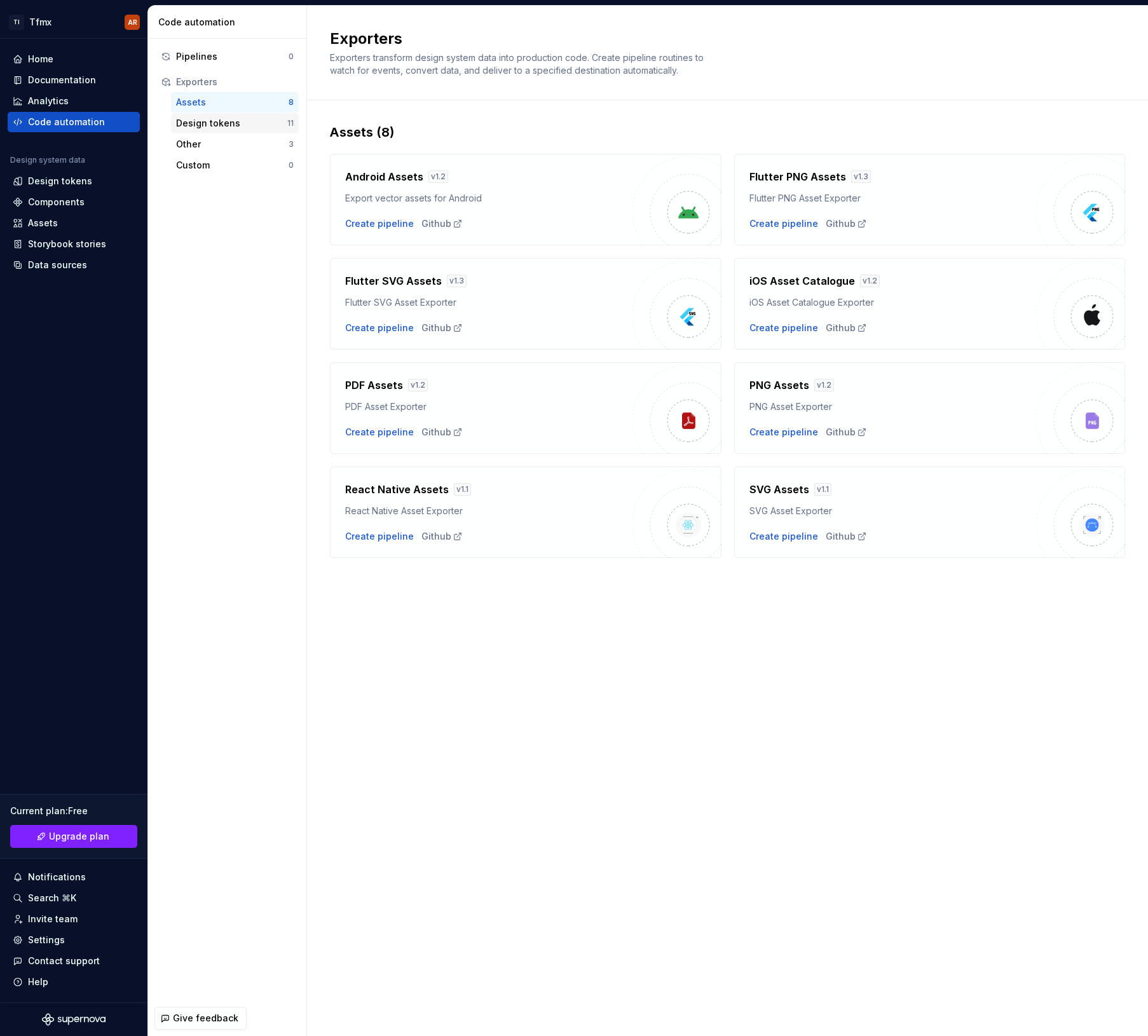
click at [220, 129] on div "Design tokens" at bounding box center [231, 123] width 111 height 13
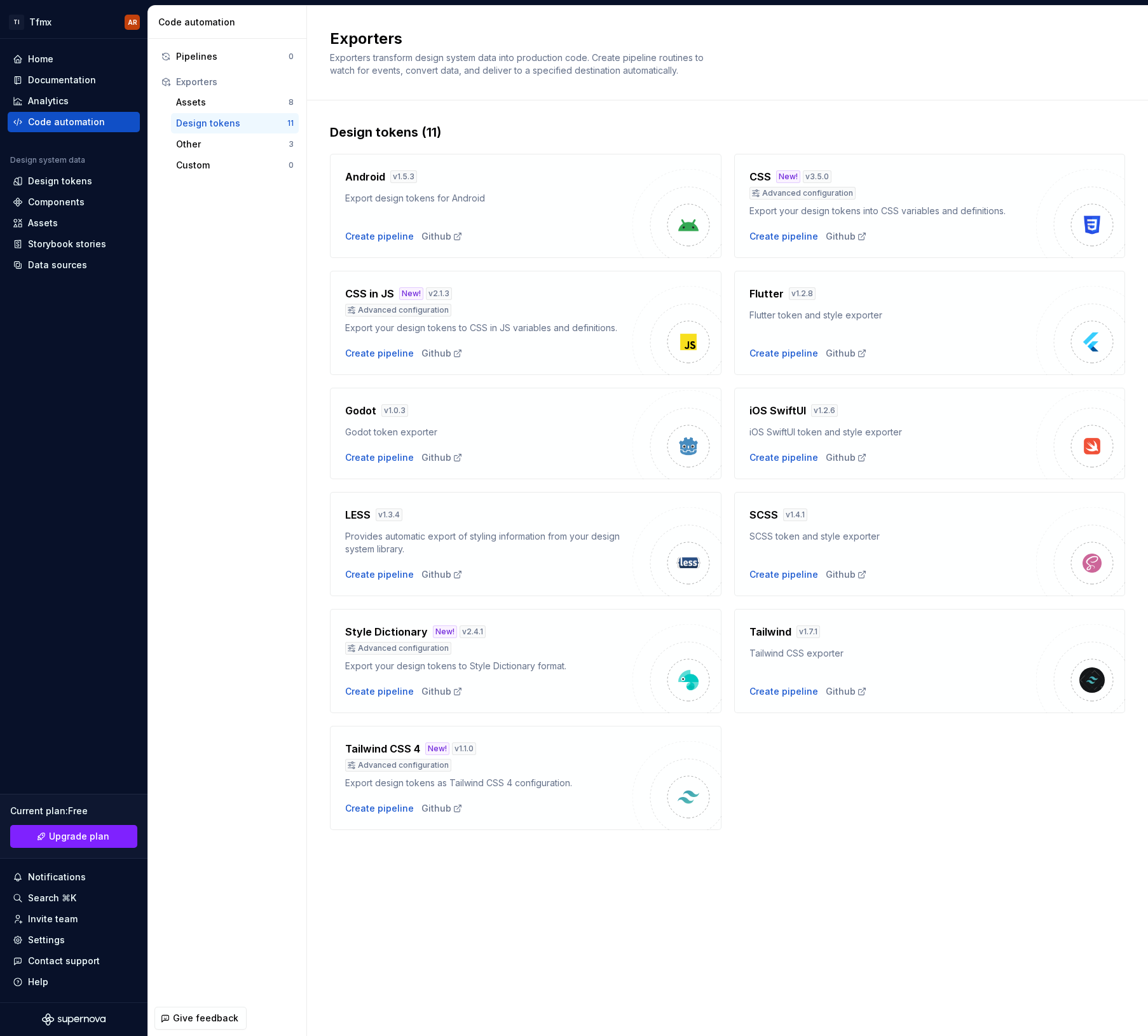
click at [788, 702] on div "Design tokens (11) Android v 1.5.3 Export design tokens for Android Create pipe…" at bounding box center [727, 490] width 795 height 778
click at [942, 670] on img at bounding box center [1080, 669] width 89 height 89
click at [942, 681] on img at bounding box center [1091, 680] width 25 height 25
click at [779, 634] on h4 "Tailwind" at bounding box center [770, 632] width 42 height 16
click at [779, 653] on div "Tailwind CSS exporter" at bounding box center [893, 653] width 287 height 13
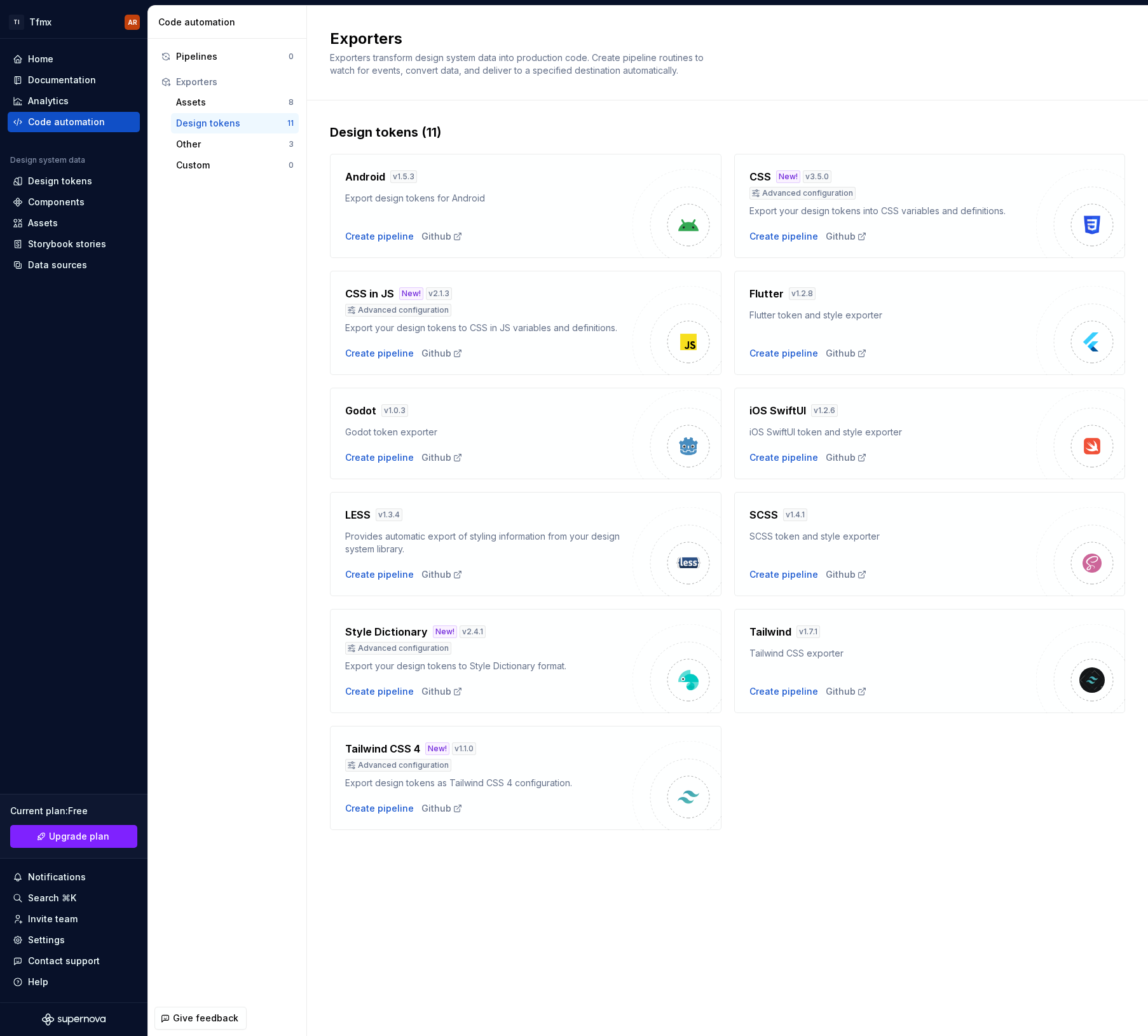
click at [824, 660] on div "Tailwind v 1.7.1 Tailwind CSS exporter Create pipeline Github" at bounding box center [893, 661] width 287 height 74
click at [233, 139] on div "Other" at bounding box center [232, 144] width 112 height 13
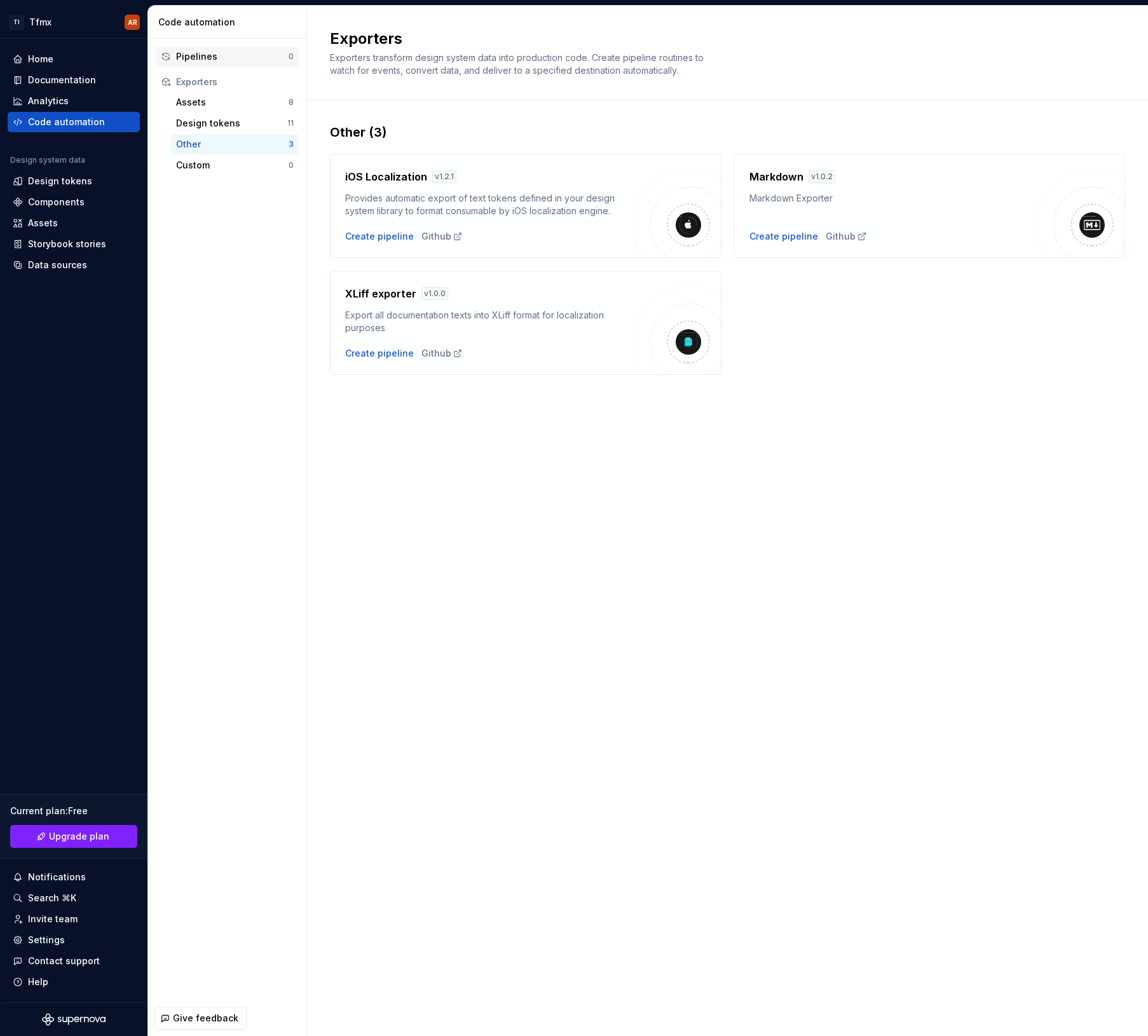
click at [218, 58] on div "Pipelines" at bounding box center [232, 56] width 112 height 13
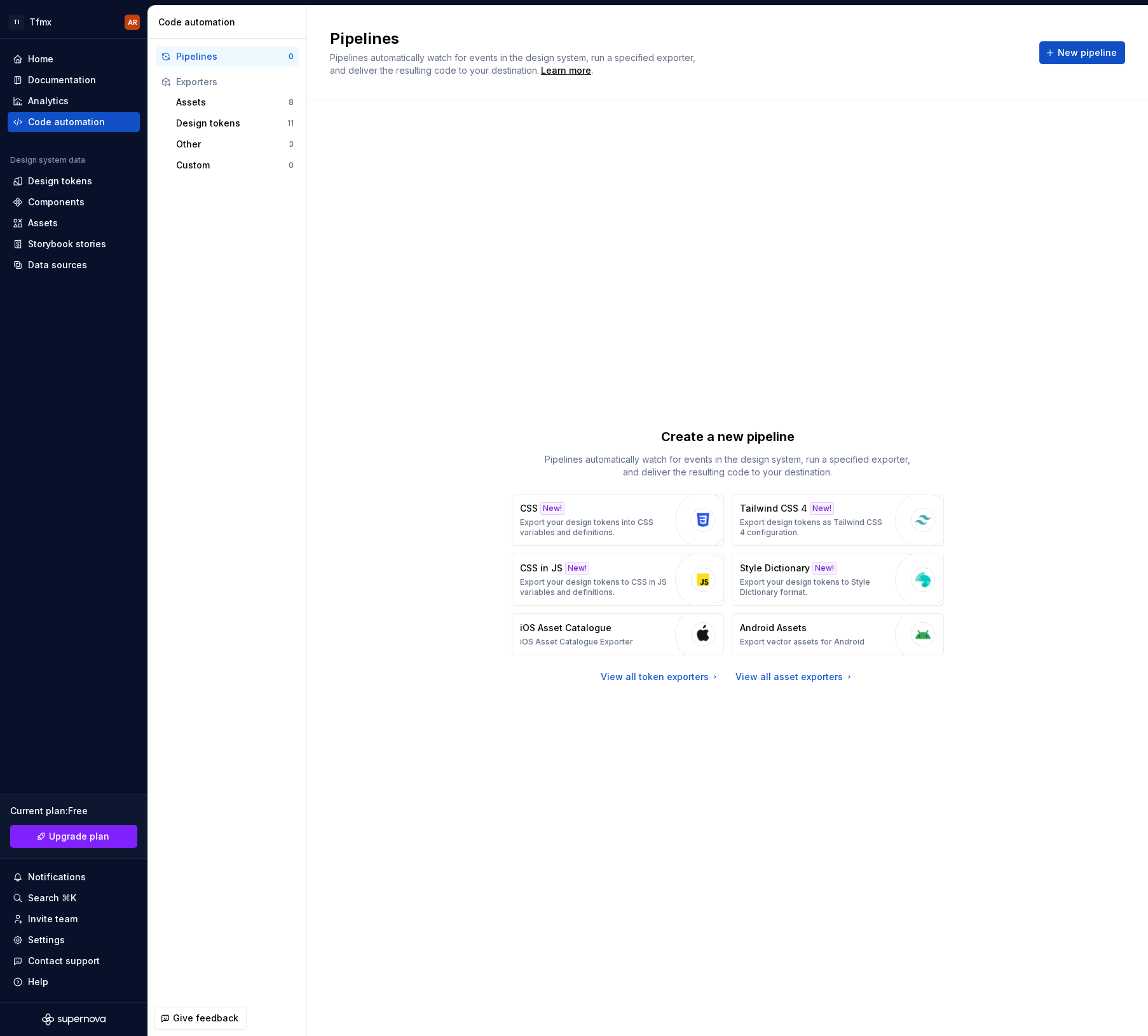
click at [432, 253] on div "Create a new pipeline Pipelines automatically watch for events in the design sy…" at bounding box center [727, 556] width 795 height 865
click at [80, 702] on div "Settings" at bounding box center [74, 940] width 122 height 13
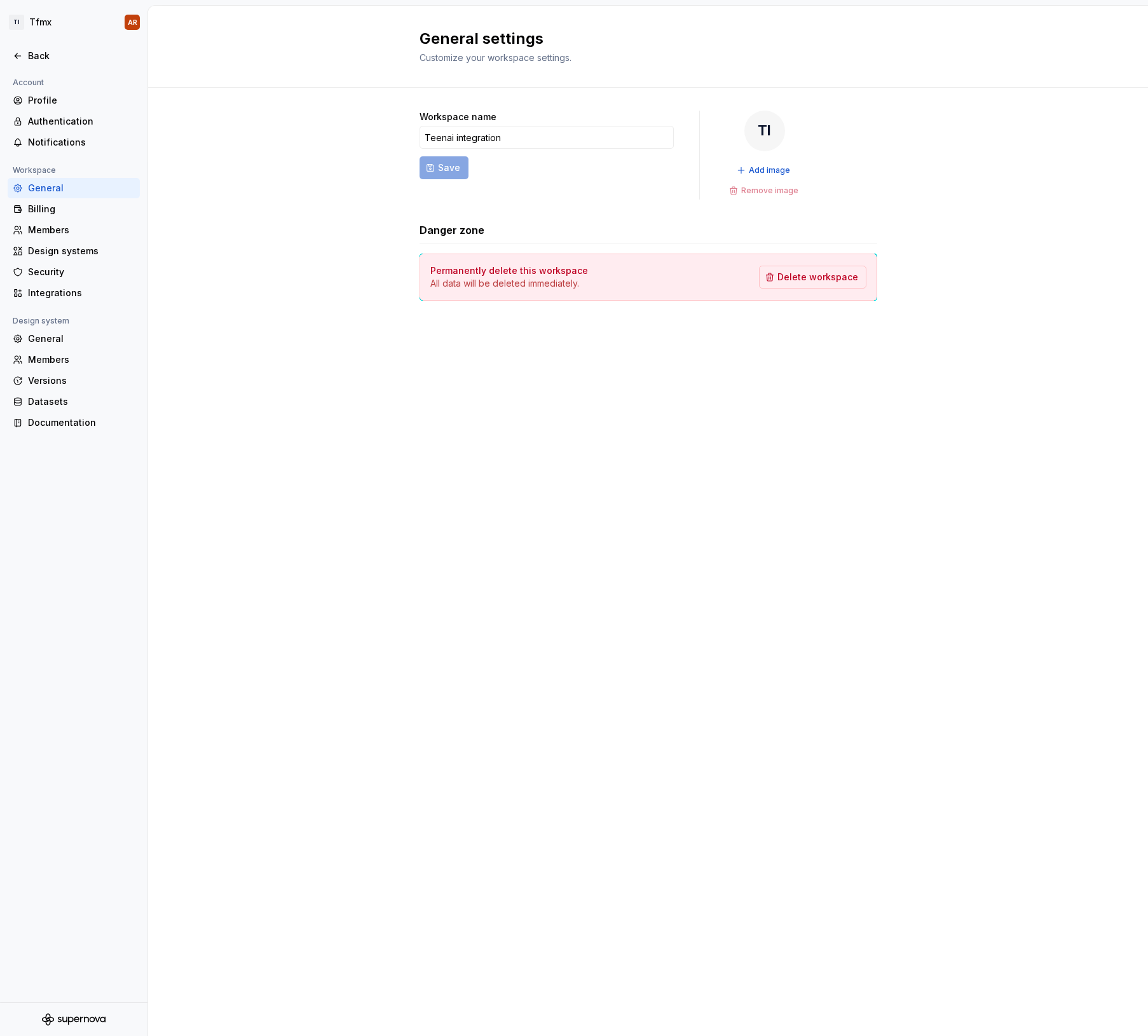
click at [36, 45] on div at bounding box center [74, 42] width 147 height 7
click at [36, 51] on div "Back" at bounding box center [82, 56] width 107 height 13
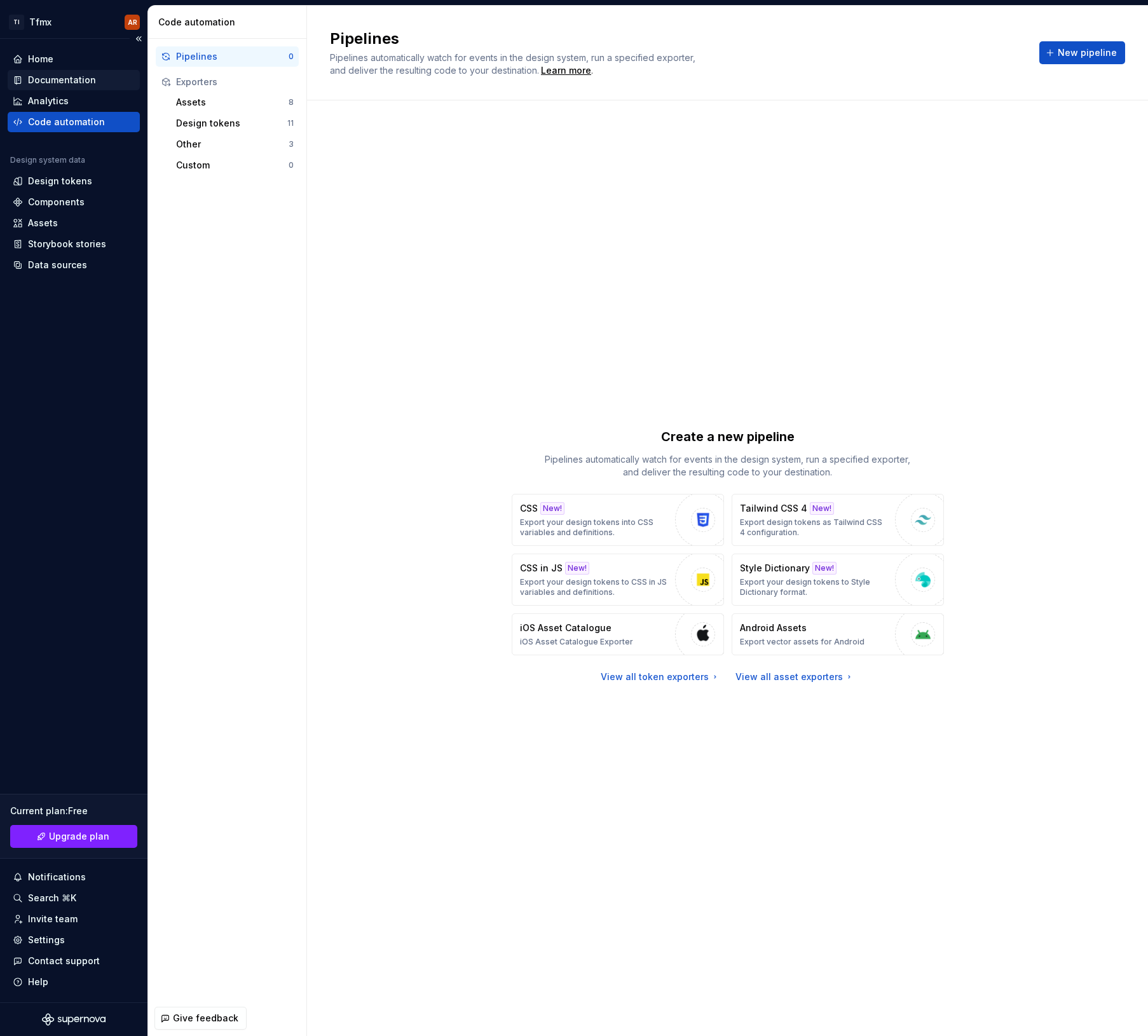
click at [68, 84] on div "Documentation" at bounding box center [62, 80] width 68 height 13
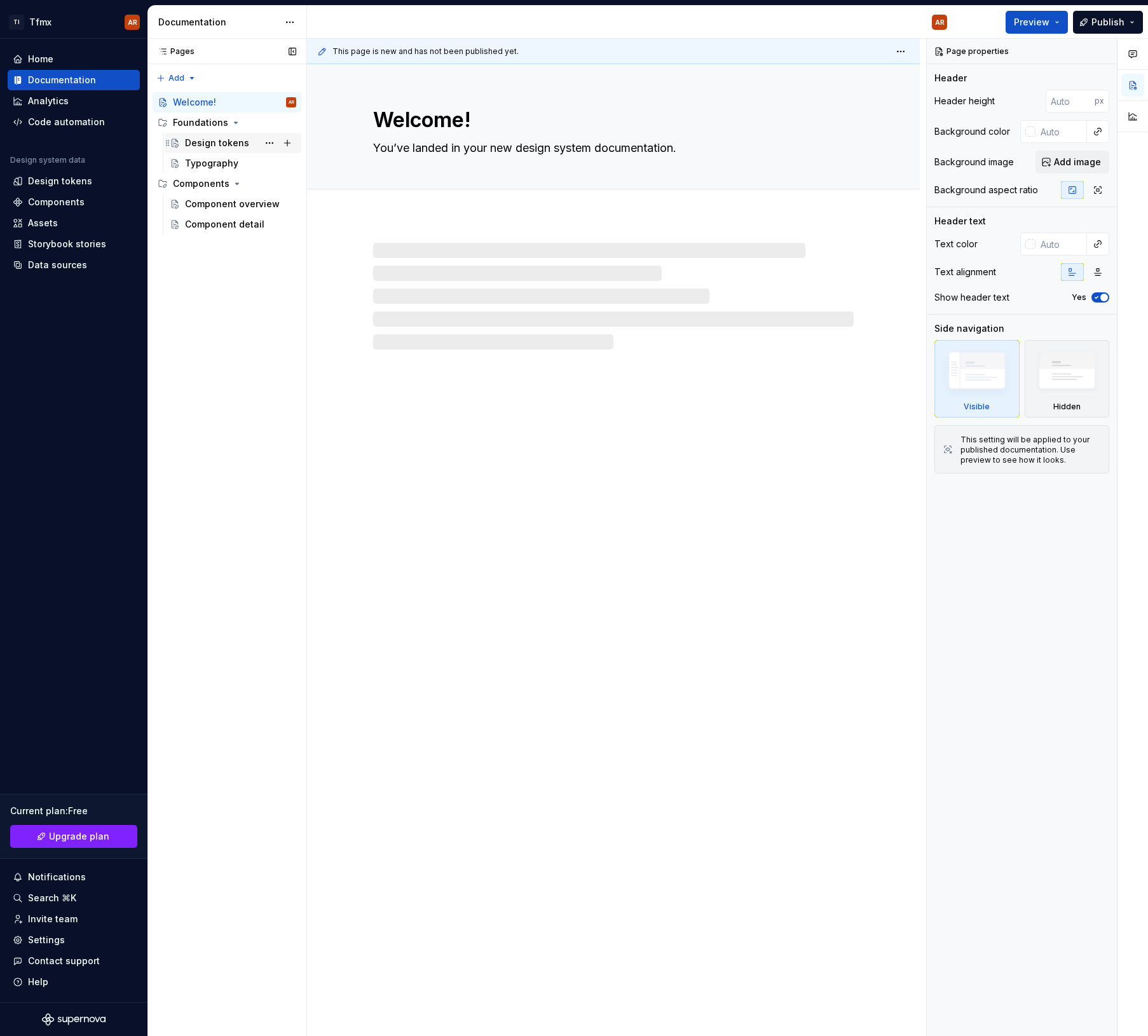
click at [211, 143] on div "Design tokens" at bounding box center [217, 143] width 64 height 13
click at [203, 167] on div "Typography" at bounding box center [212, 163] width 54 height 13
click at [207, 150] on div "Design tokens" at bounding box center [240, 143] width 111 height 18
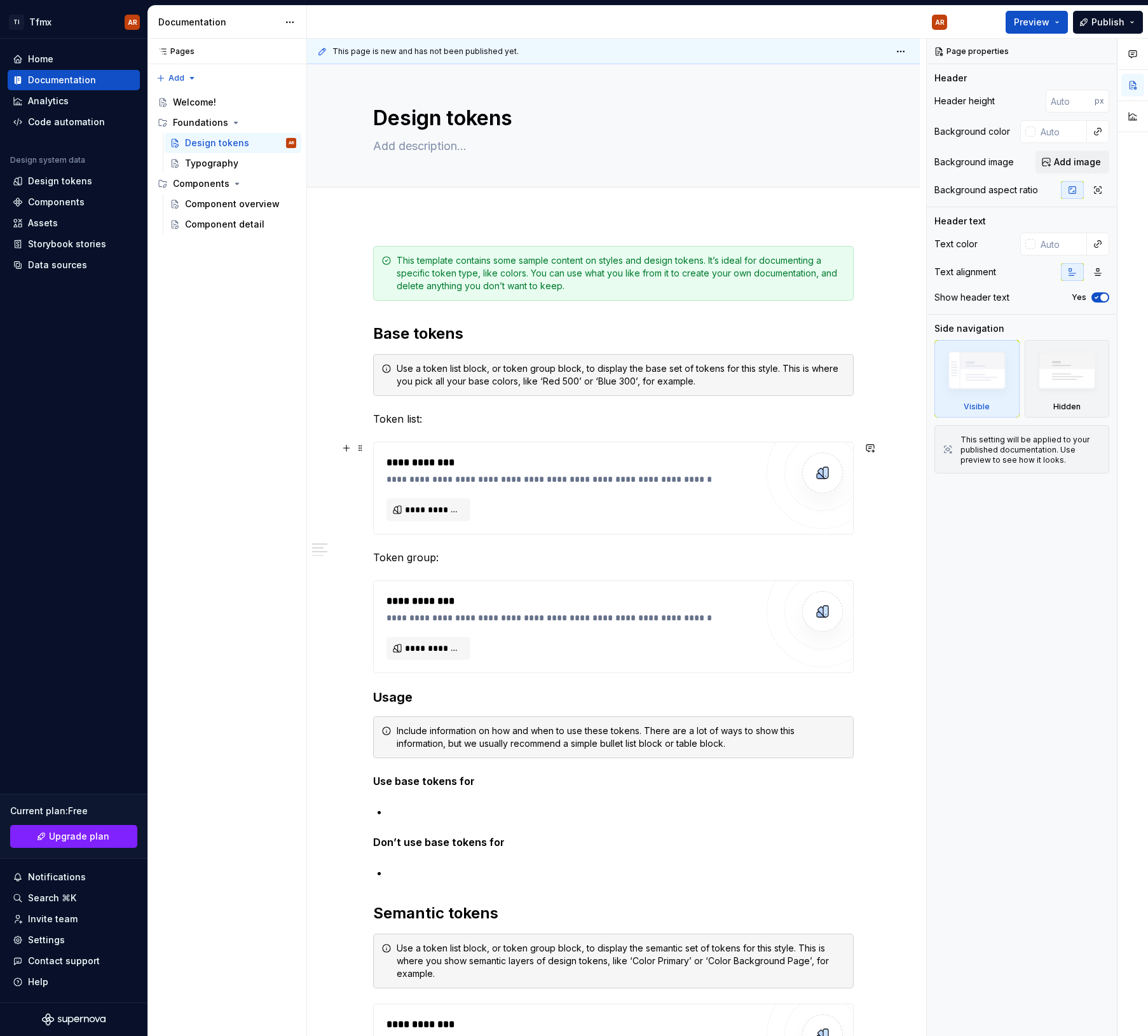
scroll to position [2, 0]
click at [272, 148] on button "Page tree" at bounding box center [269, 143] width 18 height 18
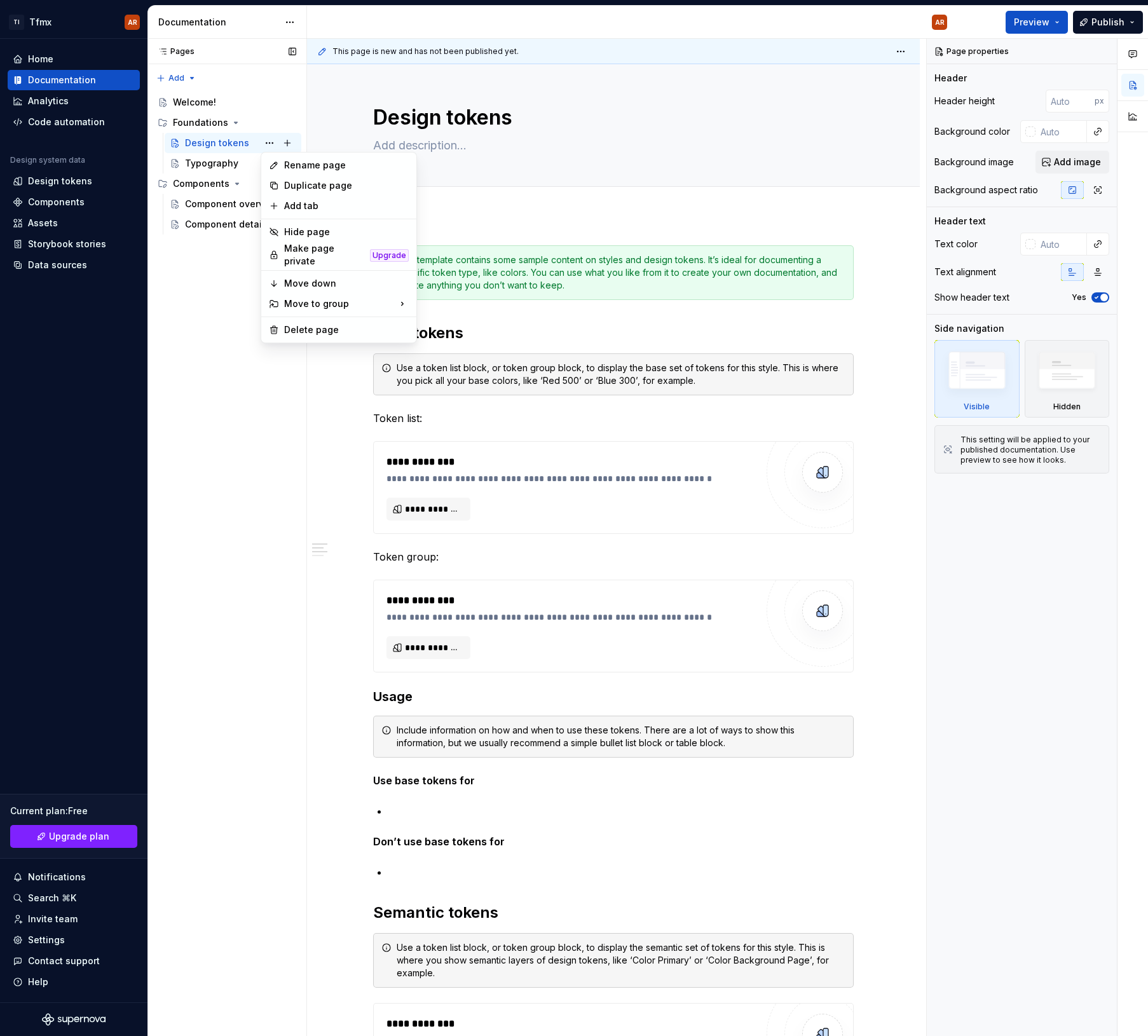
type textarea "*"
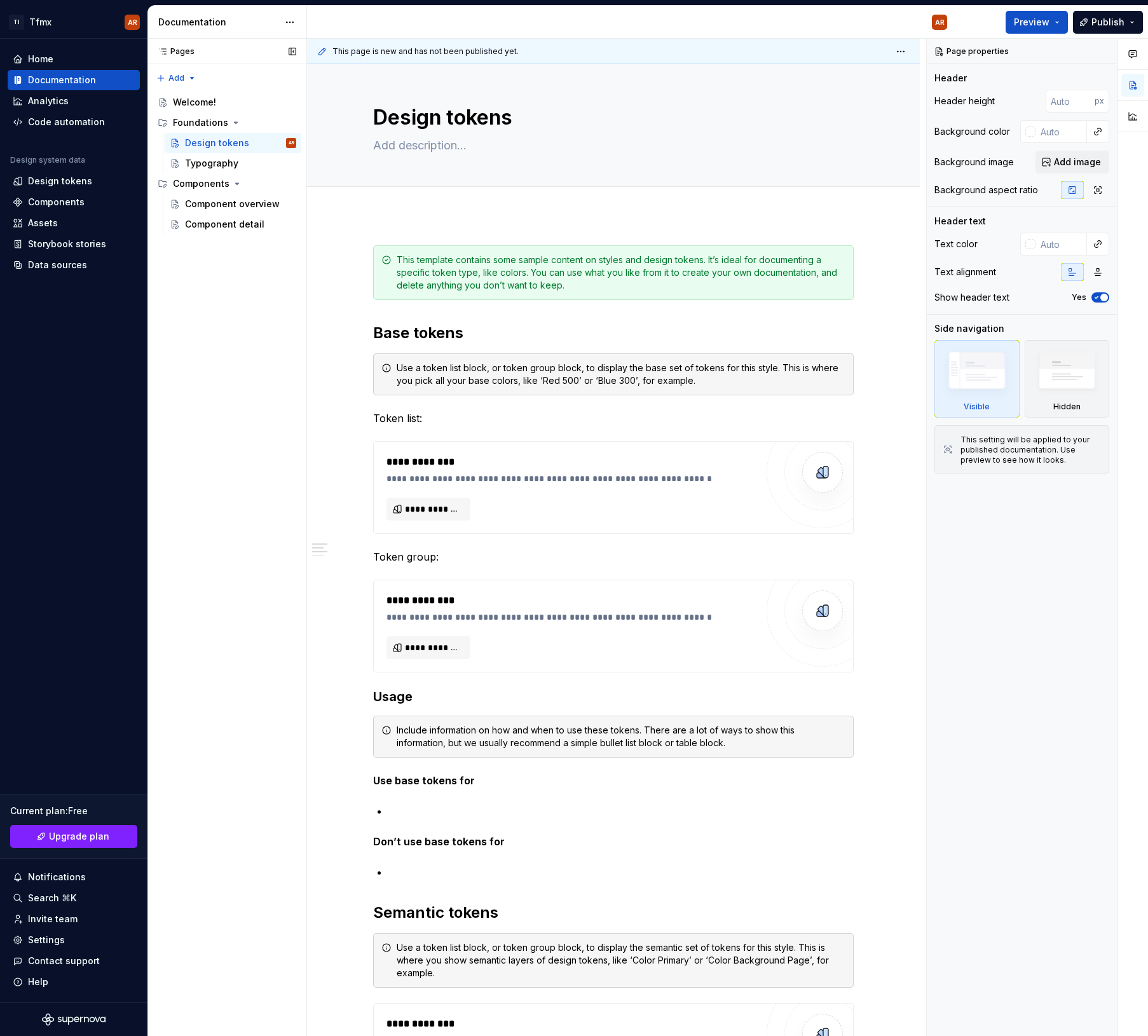
click at [205, 436] on div "Pages Pages Add Accessibility guide for tree Page tree. Navigate the tree with …" at bounding box center [227, 537] width 159 height 998
click at [72, 272] on div "Data sources" at bounding box center [74, 265] width 132 height 20
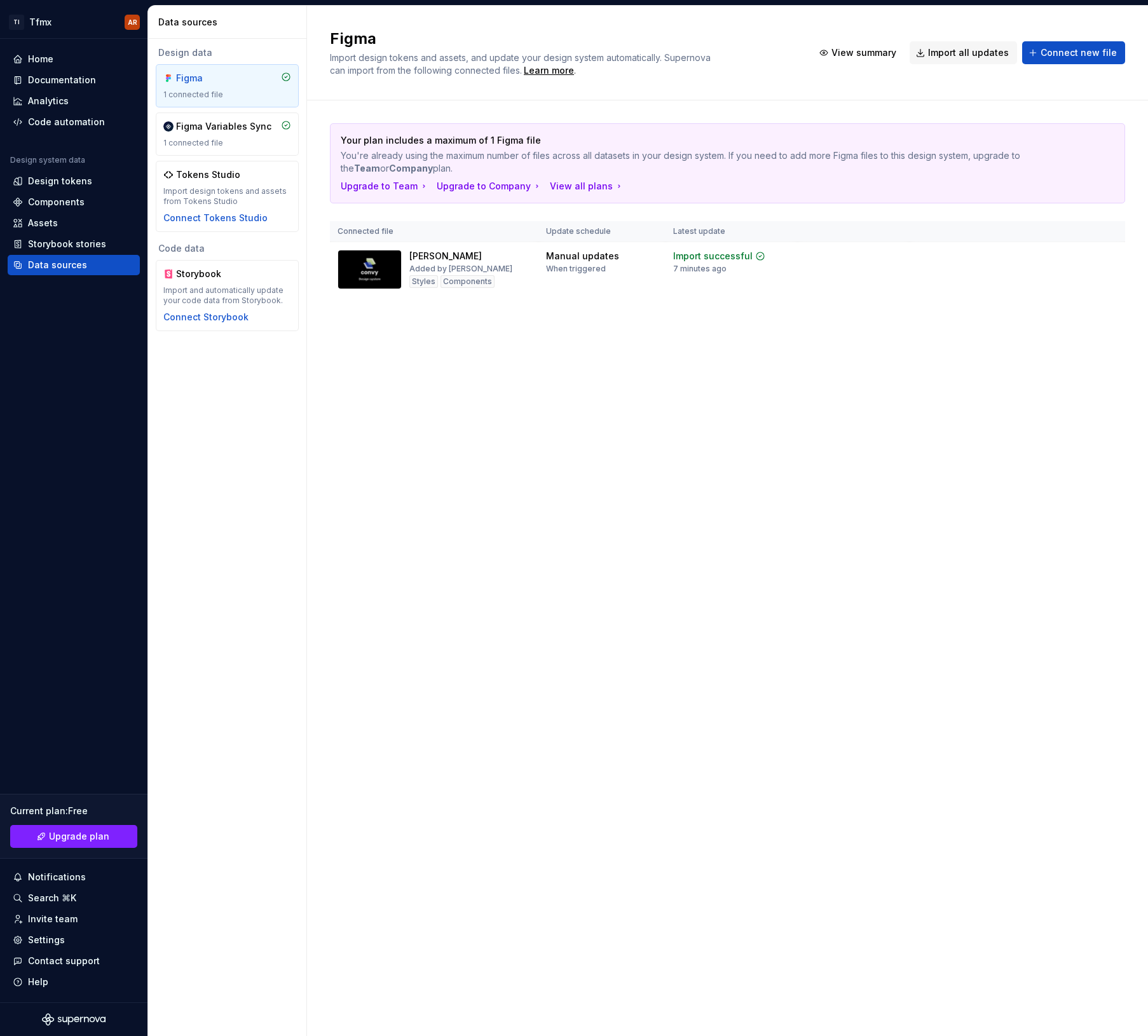
click at [838, 449] on div "Figma Import design tokens and assets, and update your design system automatica…" at bounding box center [728, 521] width 841 height 1031
click at [64, 62] on div "Home" at bounding box center [74, 59] width 122 height 13
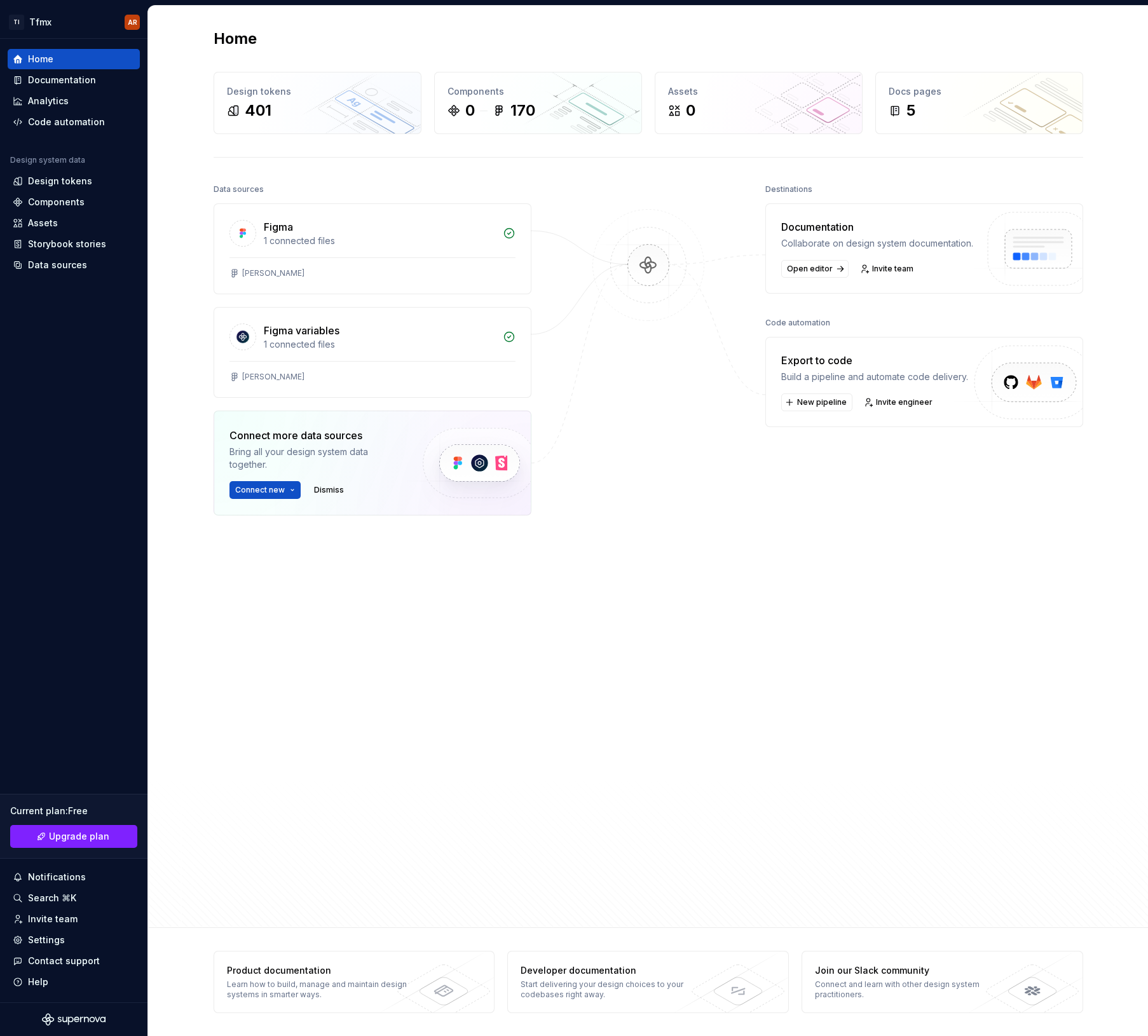
click at [753, 519] on div "Data sources Figma 1 connected files [PERSON_NAME] Figma variables 1 connected …" at bounding box center [648, 517] width 870 height 673
click at [819, 408] on span "New pipeline" at bounding box center [821, 403] width 50 height 10
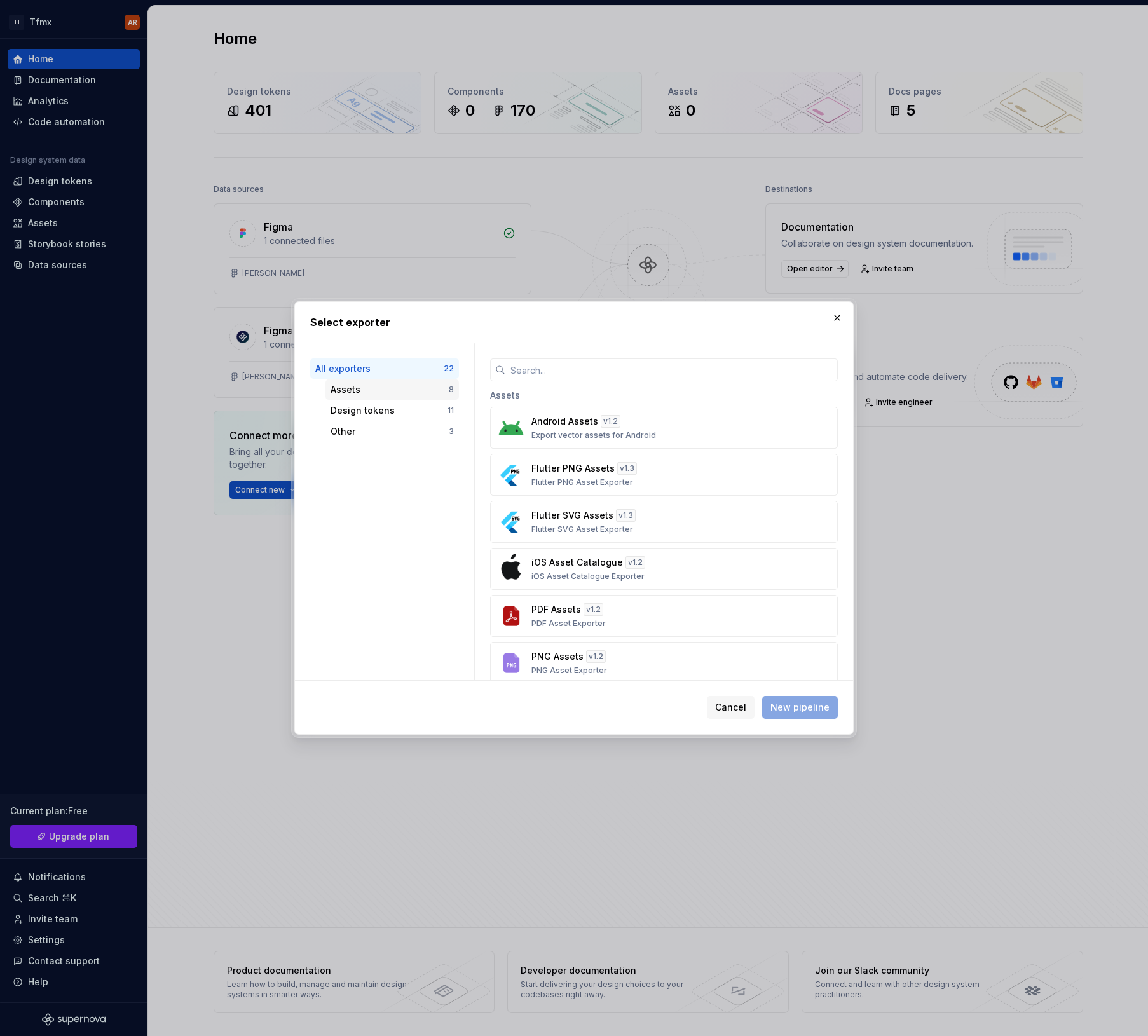
click at [408, 397] on div "Assets 8" at bounding box center [391, 389] width 133 height 20
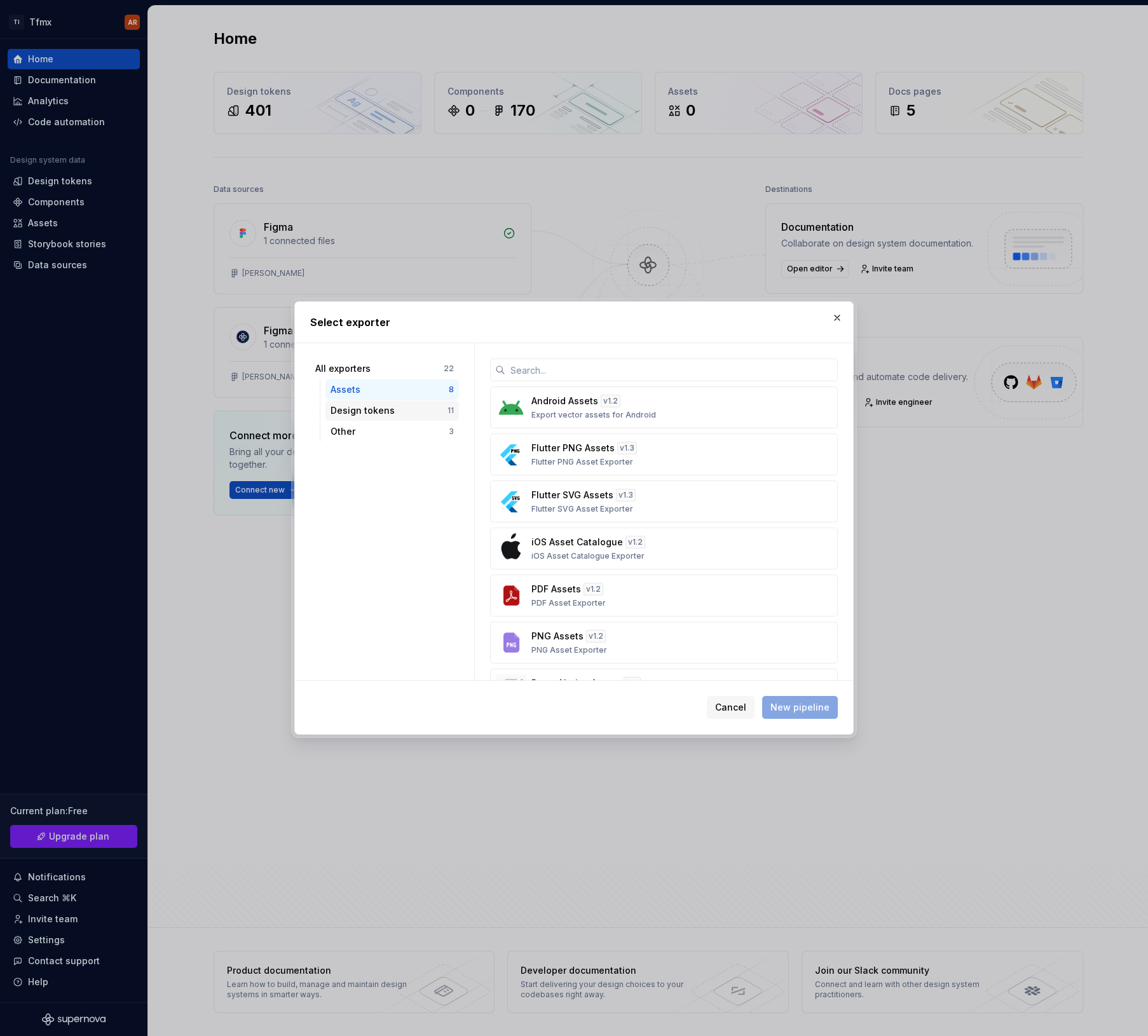
click at [403, 406] on div "Design tokens" at bounding box center [388, 410] width 117 height 13
click at [397, 394] on div "Assets" at bounding box center [389, 389] width 118 height 13
click at [392, 407] on div "Design tokens" at bounding box center [388, 410] width 117 height 13
click at [385, 373] on div "All exporters" at bounding box center [379, 368] width 129 height 13
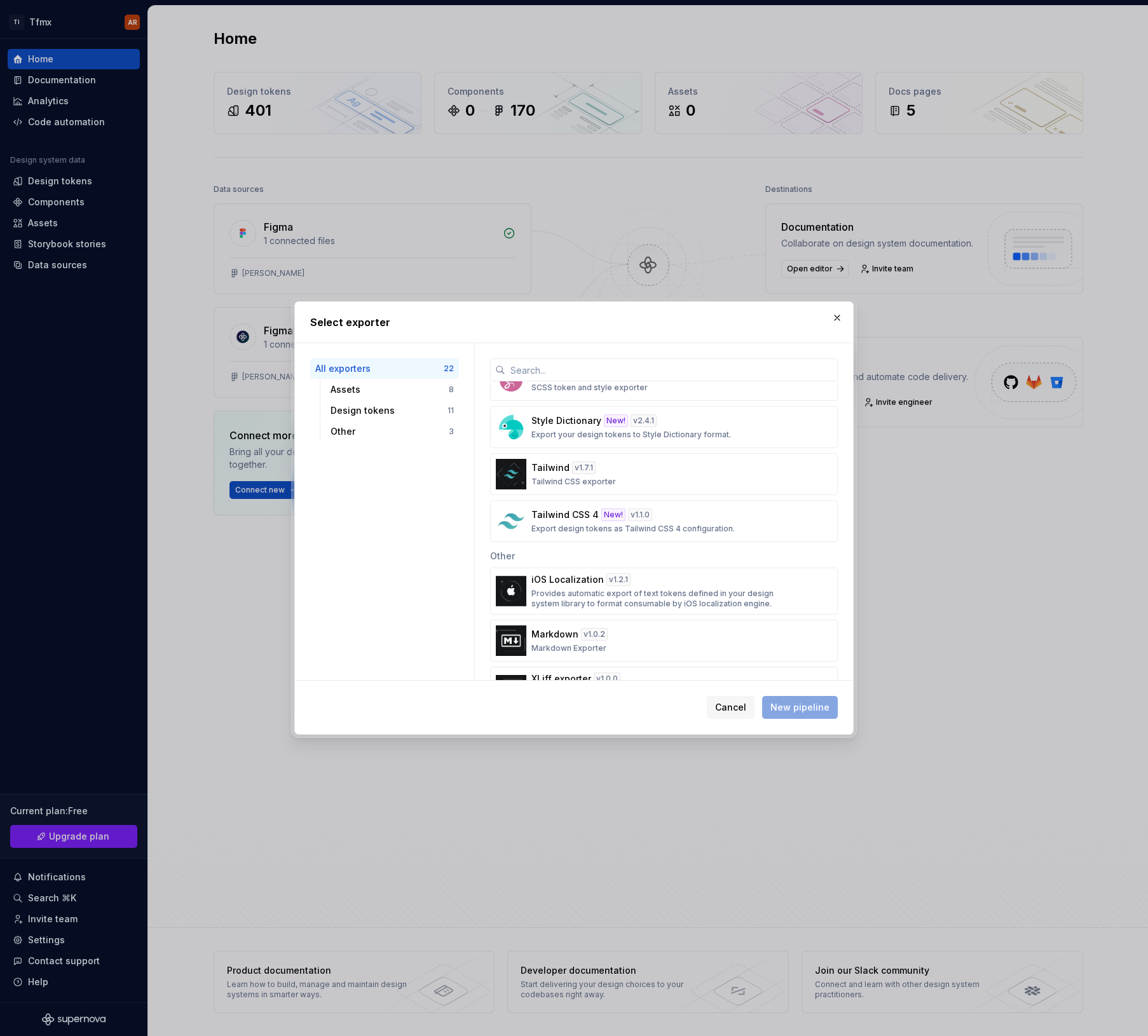
scroll to position [828, 0]
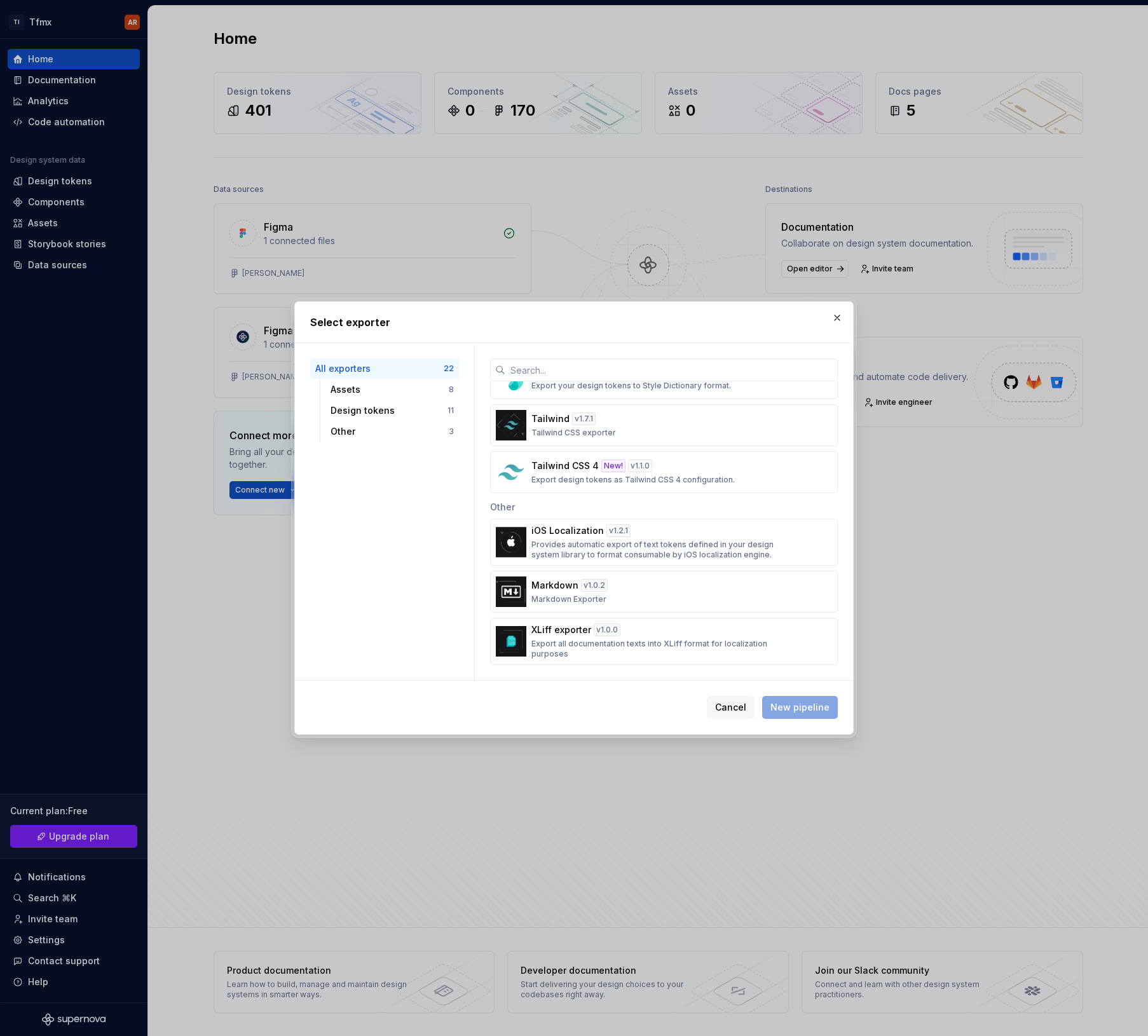
click at [388, 543] on div "All exporters 22 Assets 8 Design tokens 11 Other 3" at bounding box center [384, 511] width 179 height 337
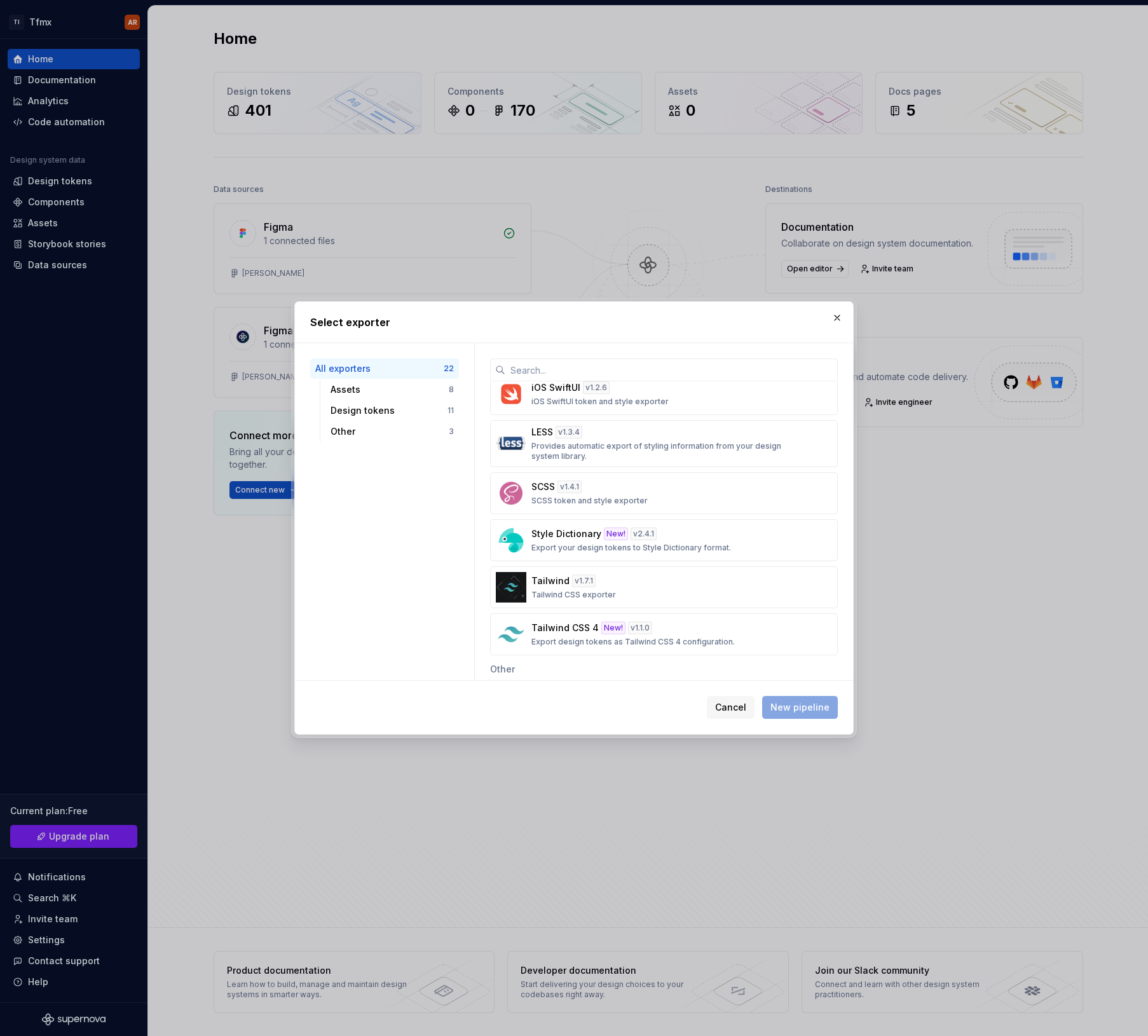
scroll to position [736, 0]
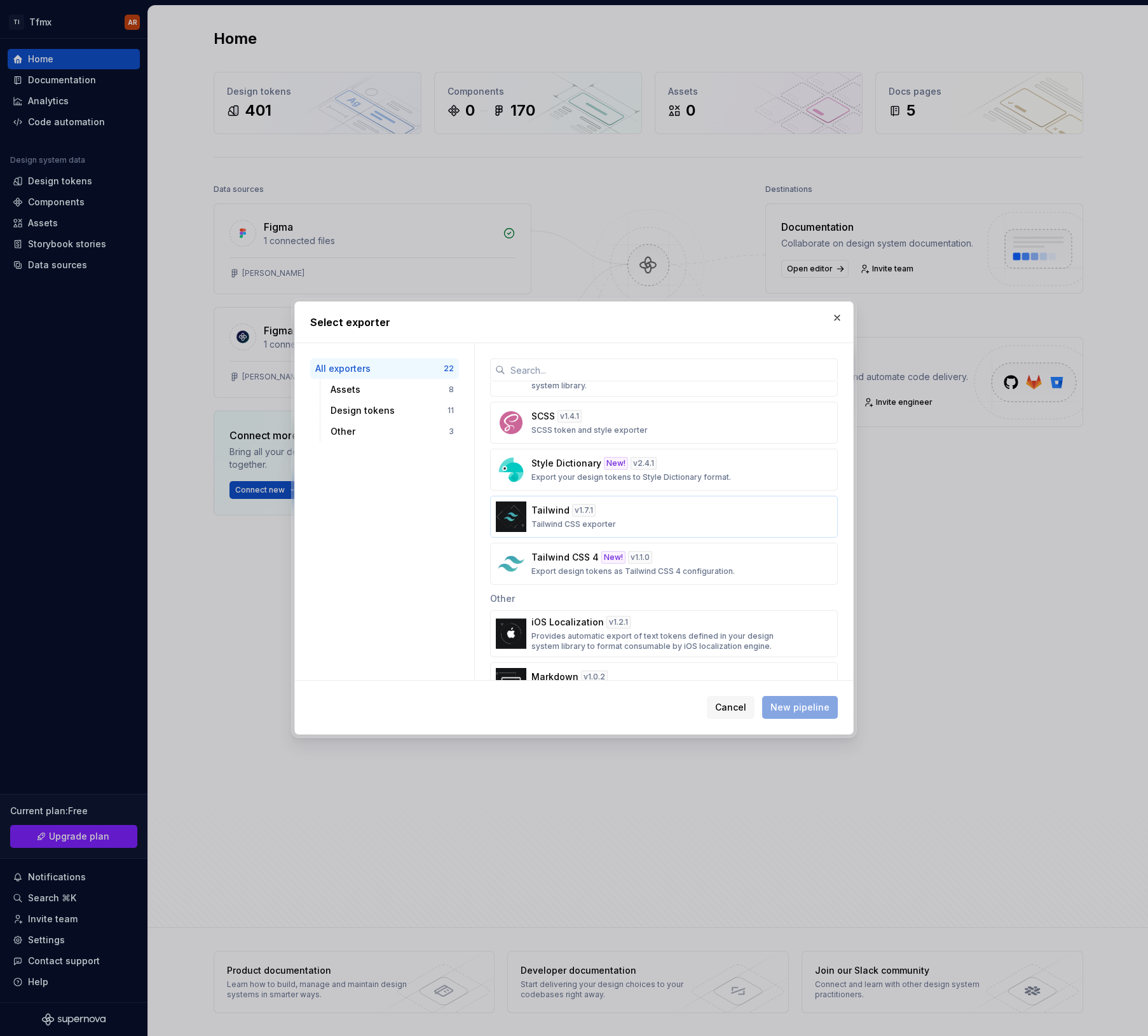
click at [671, 519] on div "Tailwind v 1.7.1 Tailwind CSS exporter" at bounding box center [660, 517] width 257 height 25
click at [806, 702] on span "New pipeline" at bounding box center [799, 707] width 59 height 13
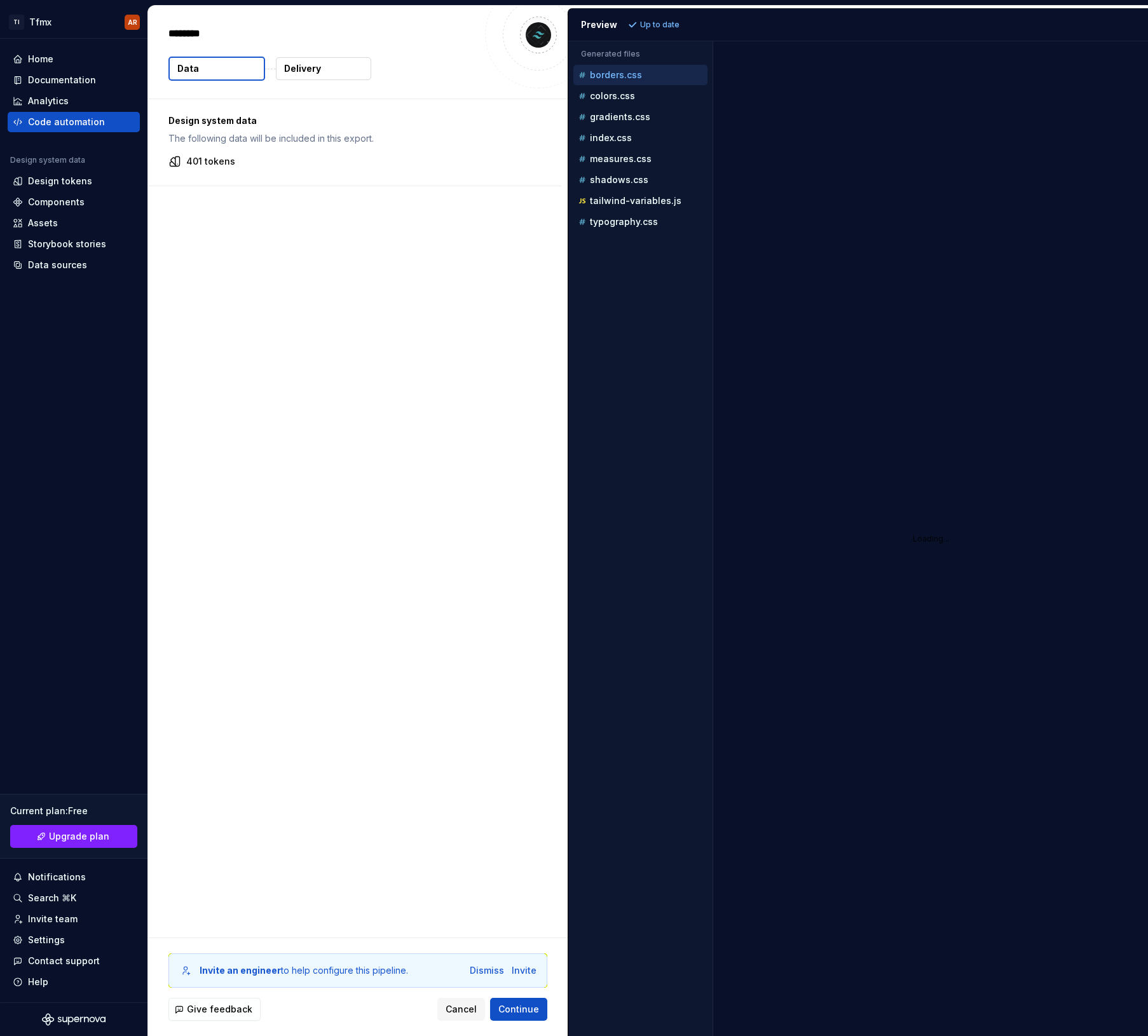
type textarea "*"
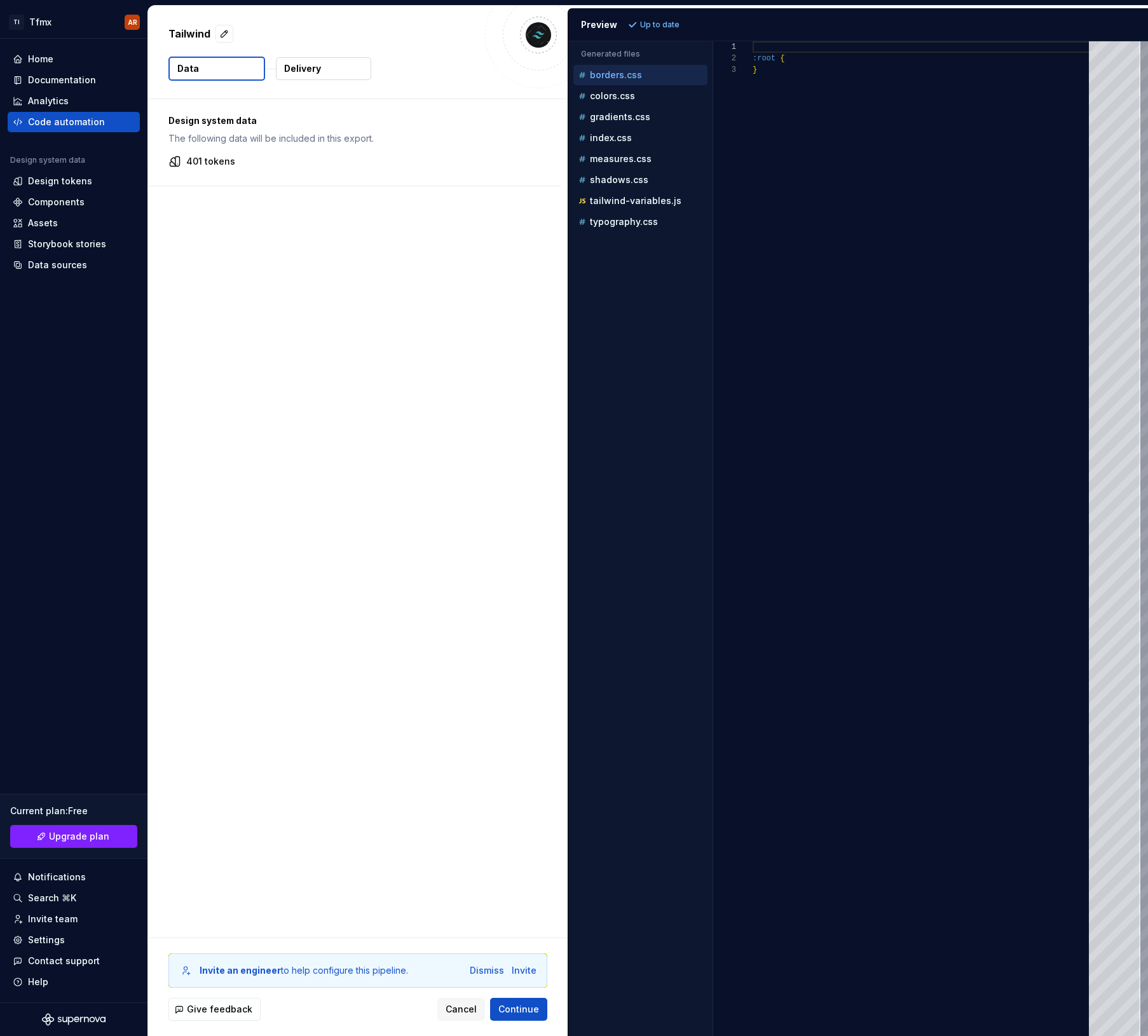
click at [251, 70] on button "Data" at bounding box center [217, 68] width 97 height 24
click at [316, 70] on p "Delivery" at bounding box center [303, 68] width 37 height 13
click at [313, 71] on p "Delivery" at bounding box center [303, 68] width 37 height 13
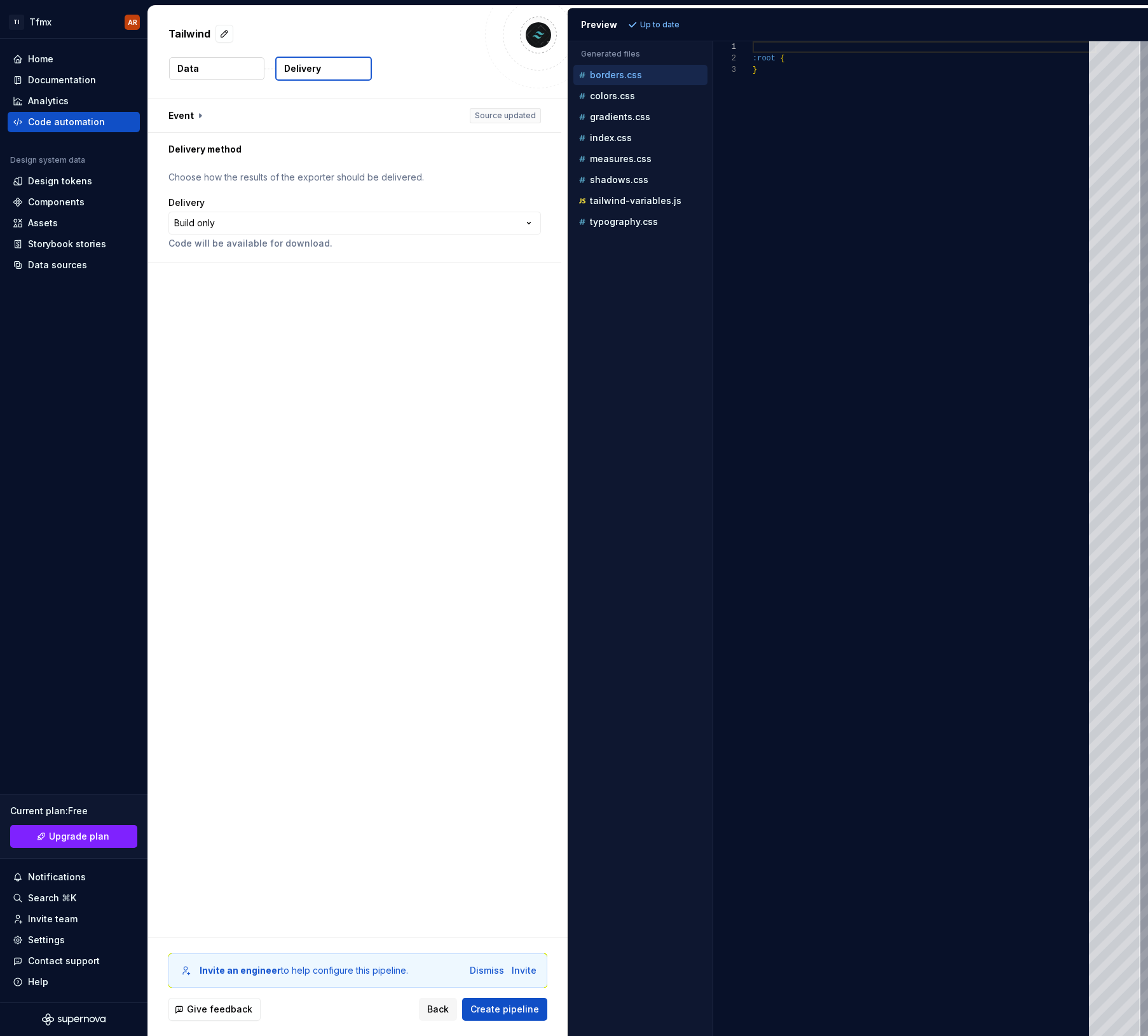
click at [228, 77] on button "Data" at bounding box center [217, 68] width 95 height 23
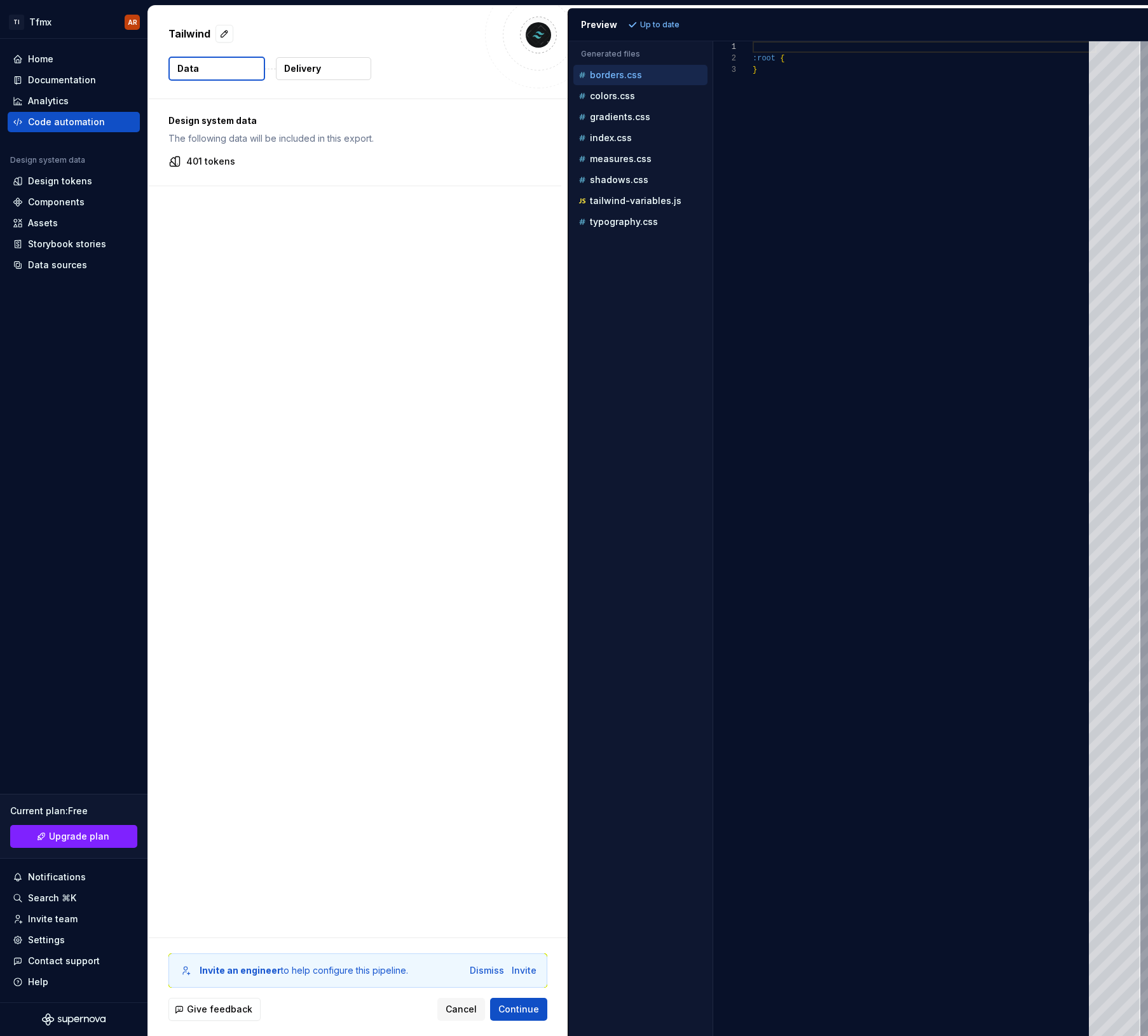
click at [225, 162] on p "401 tokens" at bounding box center [211, 161] width 49 height 13
click at [326, 70] on button "Delivery" at bounding box center [324, 68] width 95 height 23
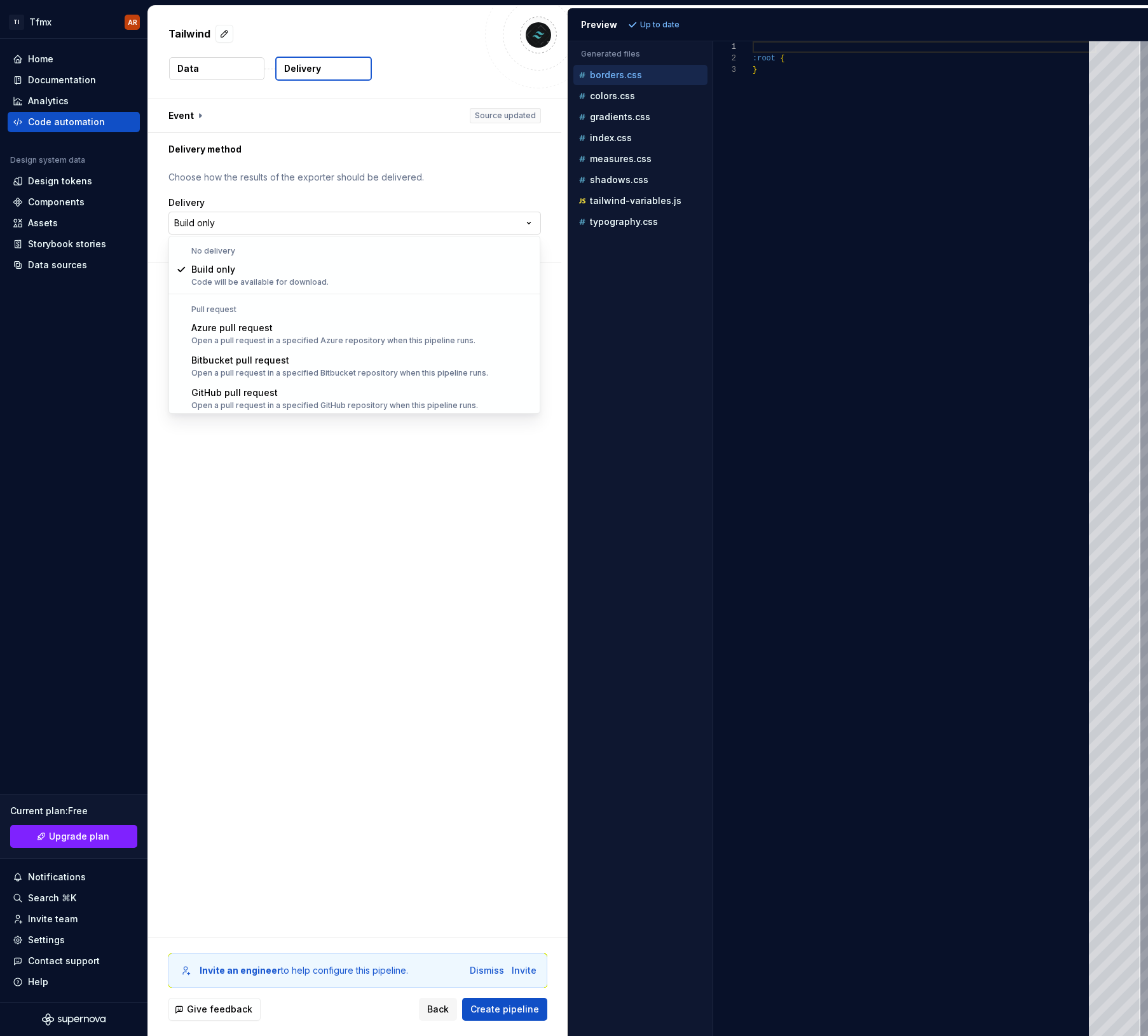
click at [260, 220] on html "**********" at bounding box center [574, 518] width 1148 height 1036
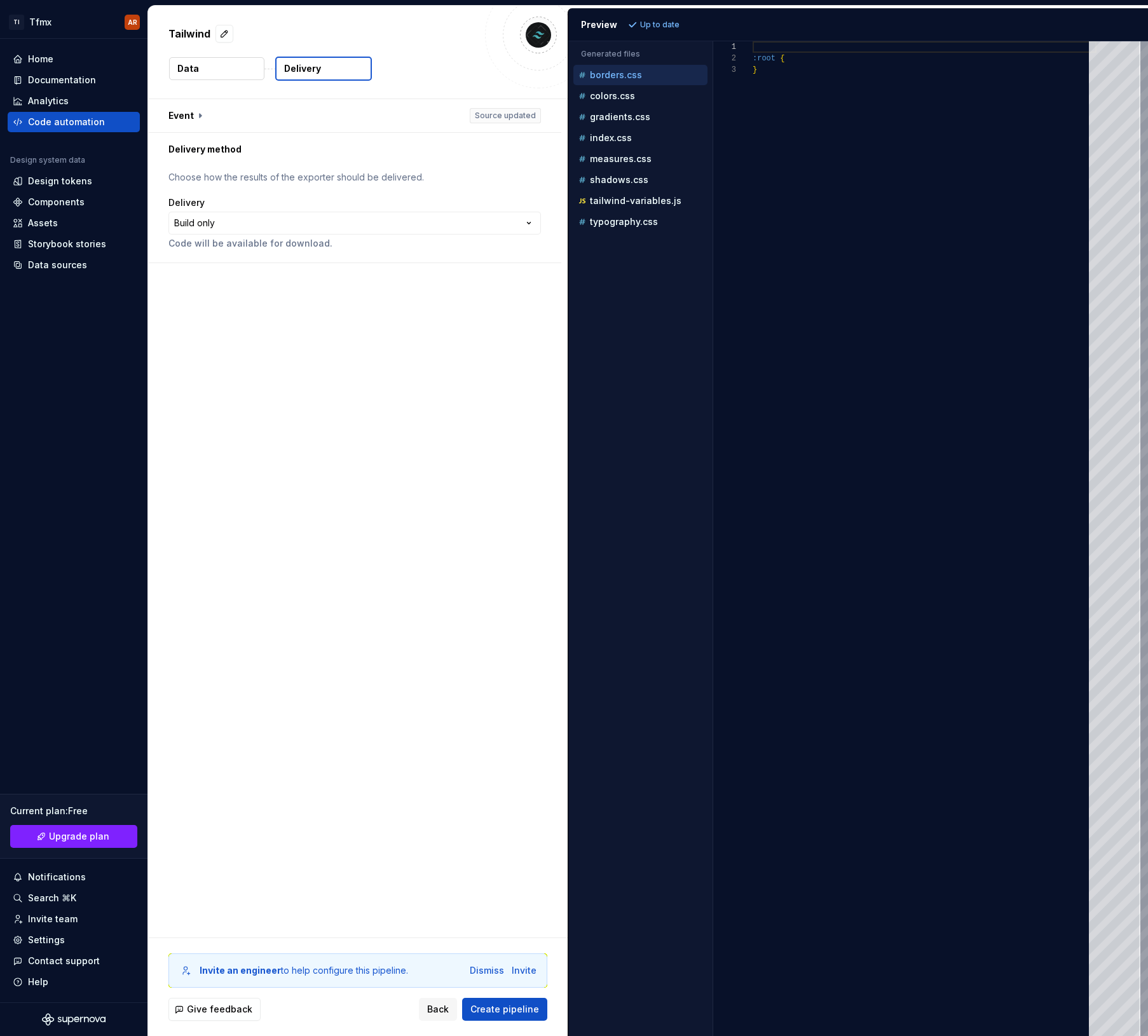
click at [302, 175] on html "**********" at bounding box center [574, 518] width 1148 height 1036
click at [216, 225] on html "**********" at bounding box center [574, 518] width 1148 height 1036
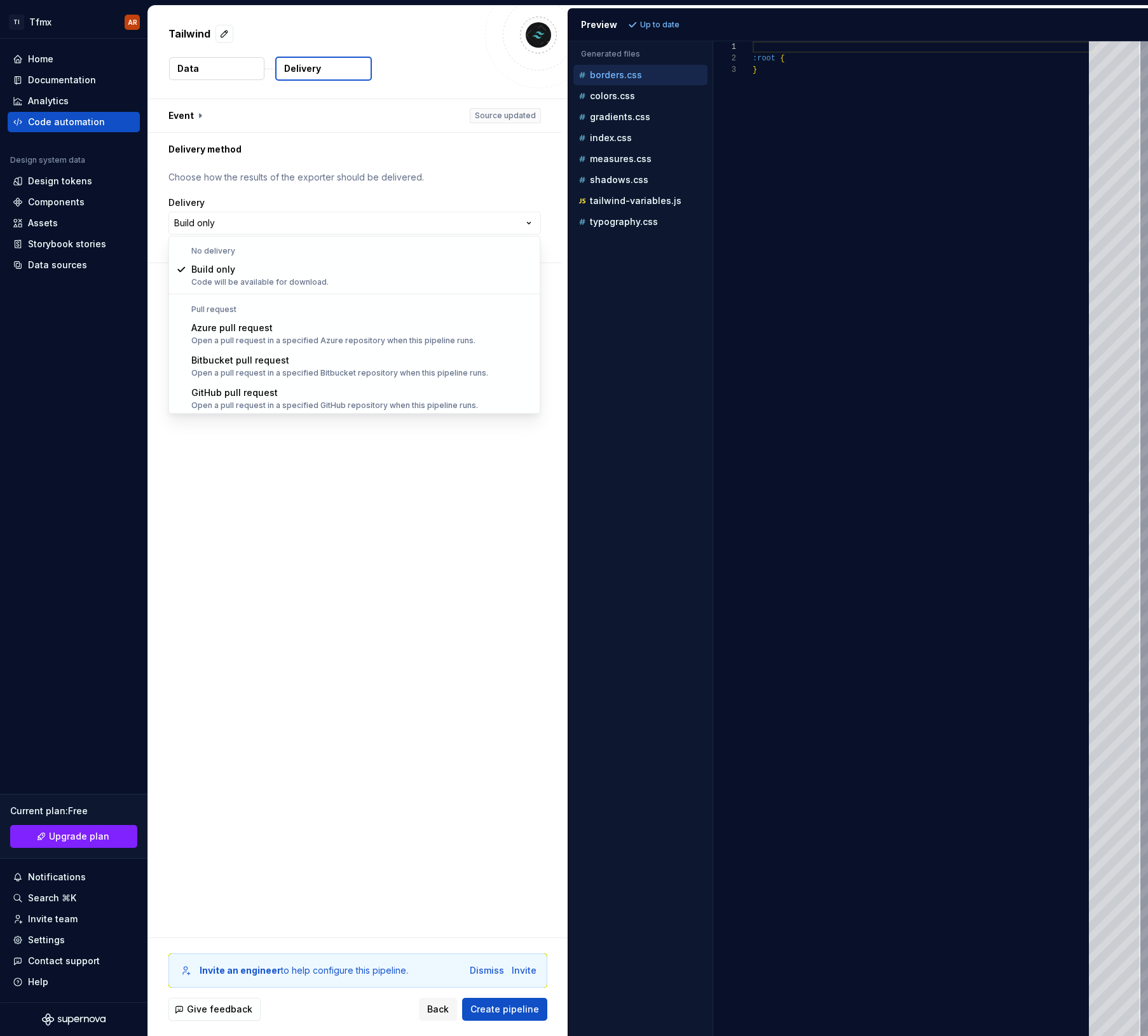
click at [263, 190] on html "**********" at bounding box center [574, 518] width 1148 height 1036
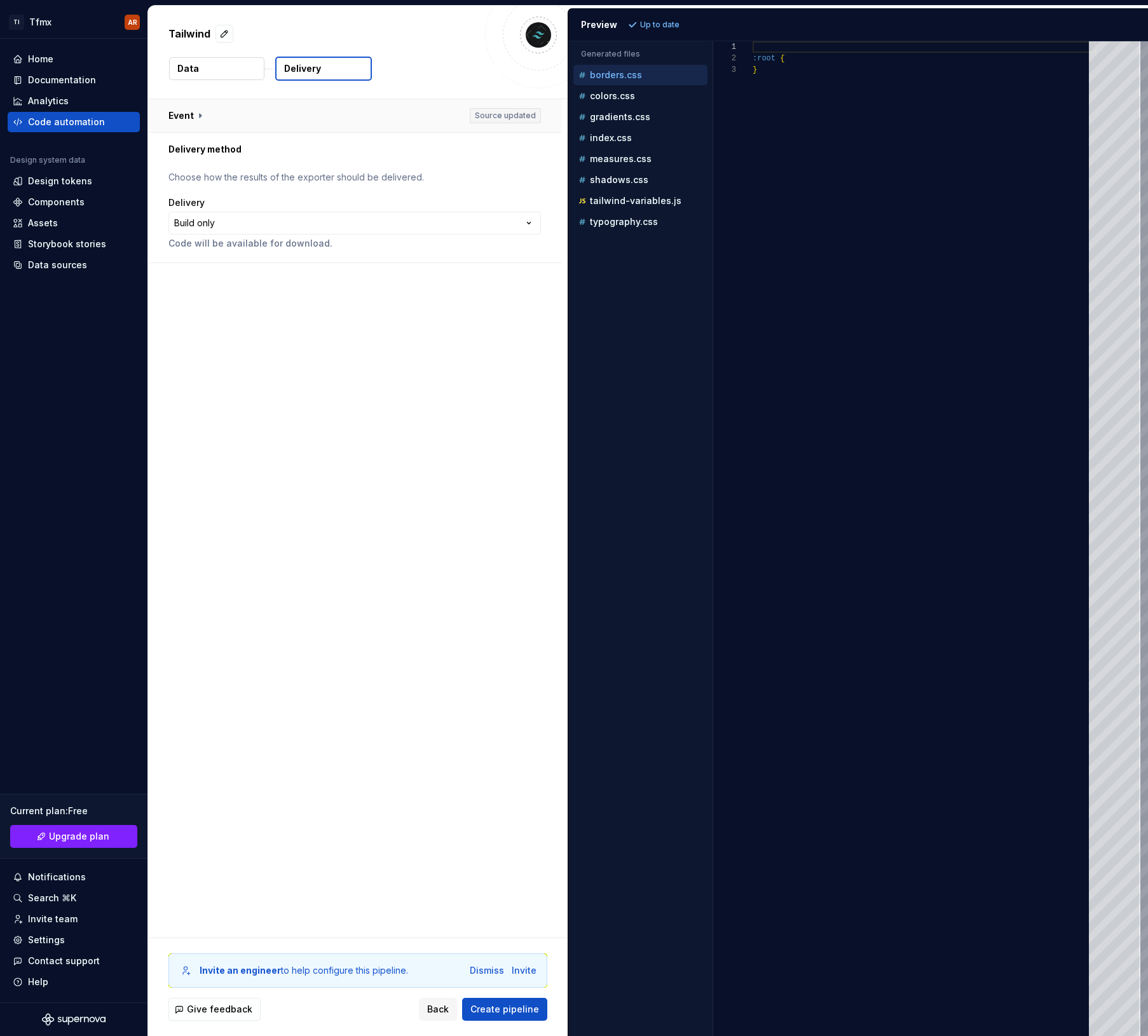
click at [202, 125] on button "button" at bounding box center [354, 115] width 413 height 33
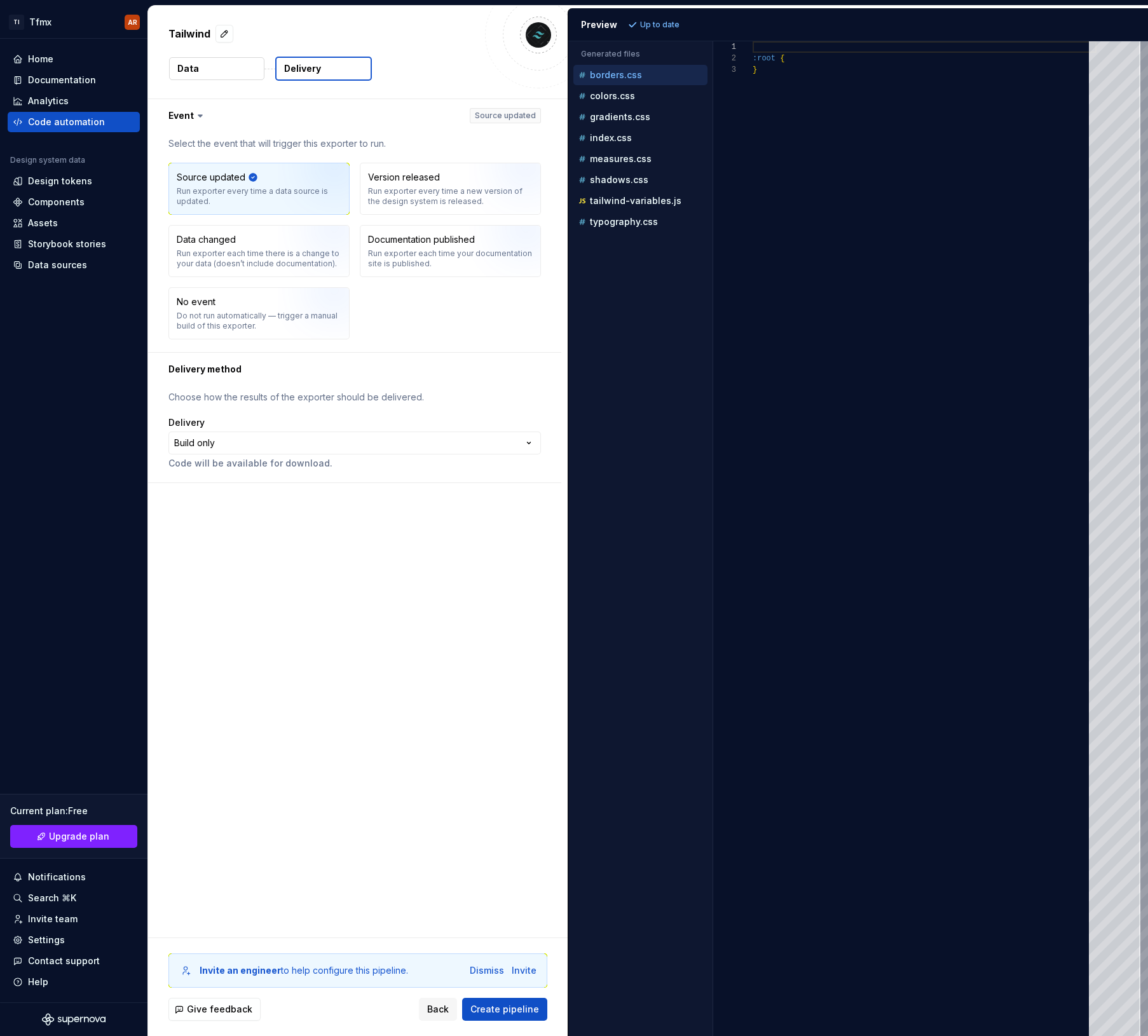
click at [460, 294] on div "Source updated Run exporter every time a data source is updated. Version releas…" at bounding box center [354, 251] width 373 height 176
click at [185, 118] on button "button" at bounding box center [354, 115] width 413 height 33
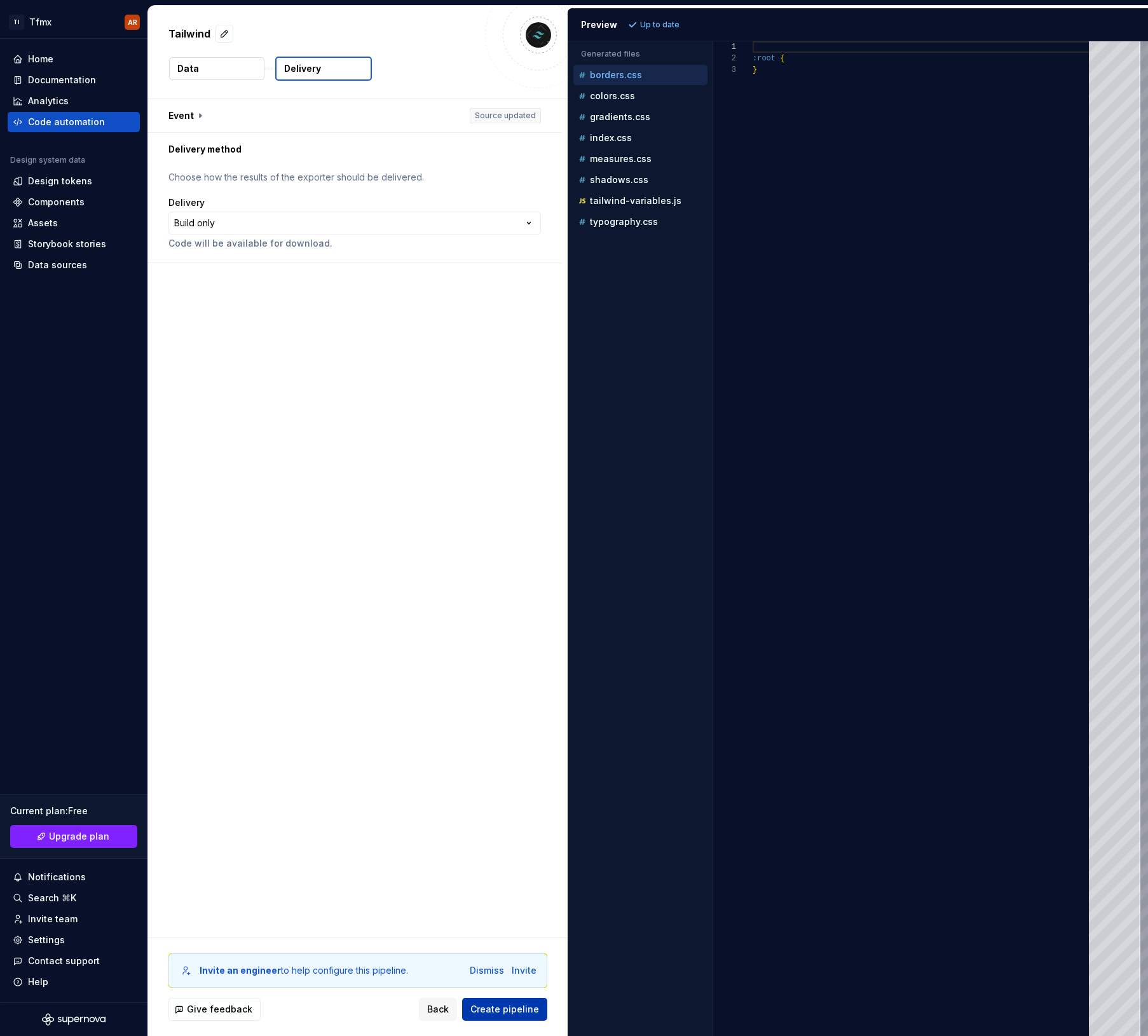
click at [525, 702] on span "Create pipeline" at bounding box center [504, 1009] width 68 height 13
click at [397, 363] on div "**********" at bounding box center [358, 518] width 420 height 839
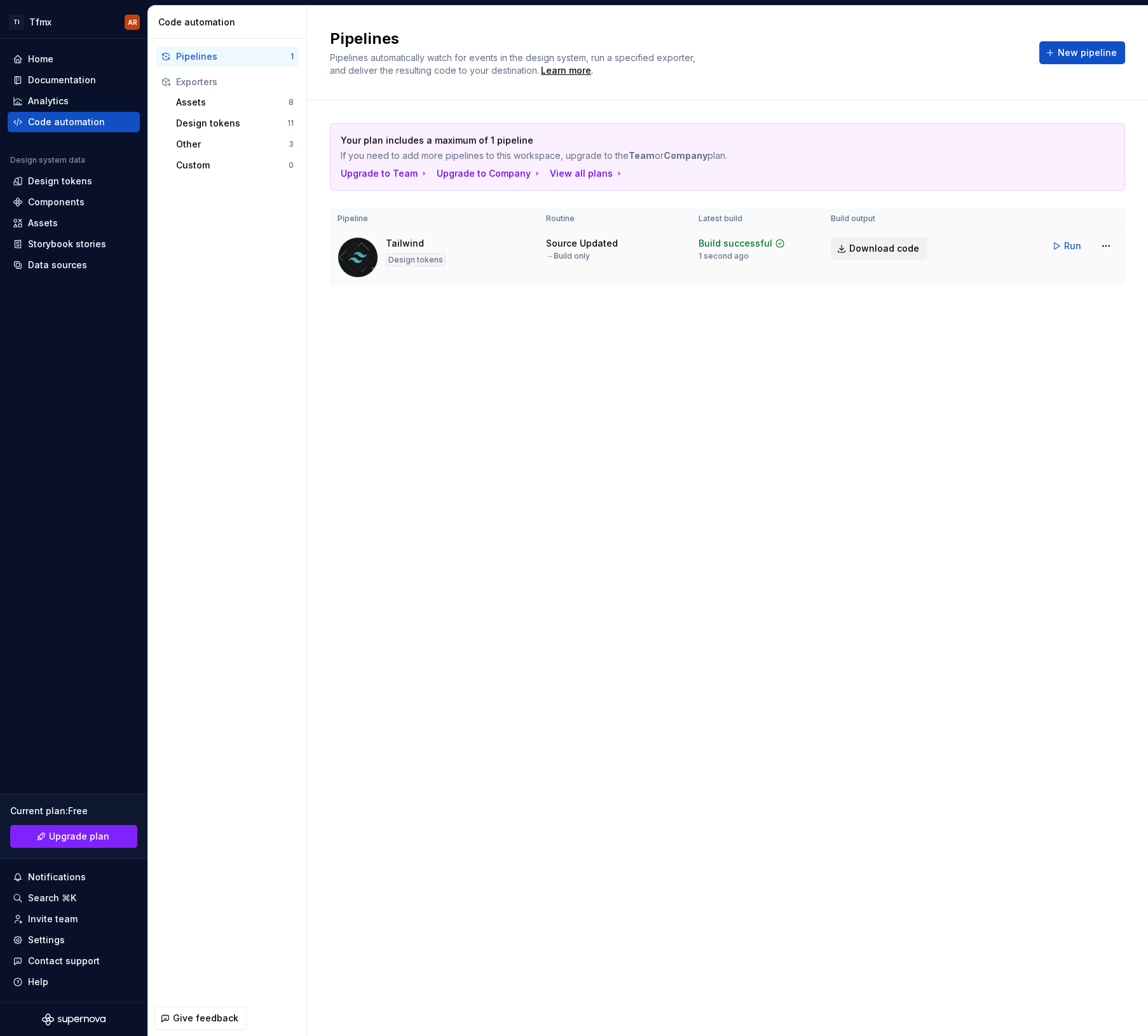
click at [878, 249] on span "Download code" at bounding box center [884, 248] width 70 height 13
